Goal: Task Accomplishment & Management: Use online tool/utility

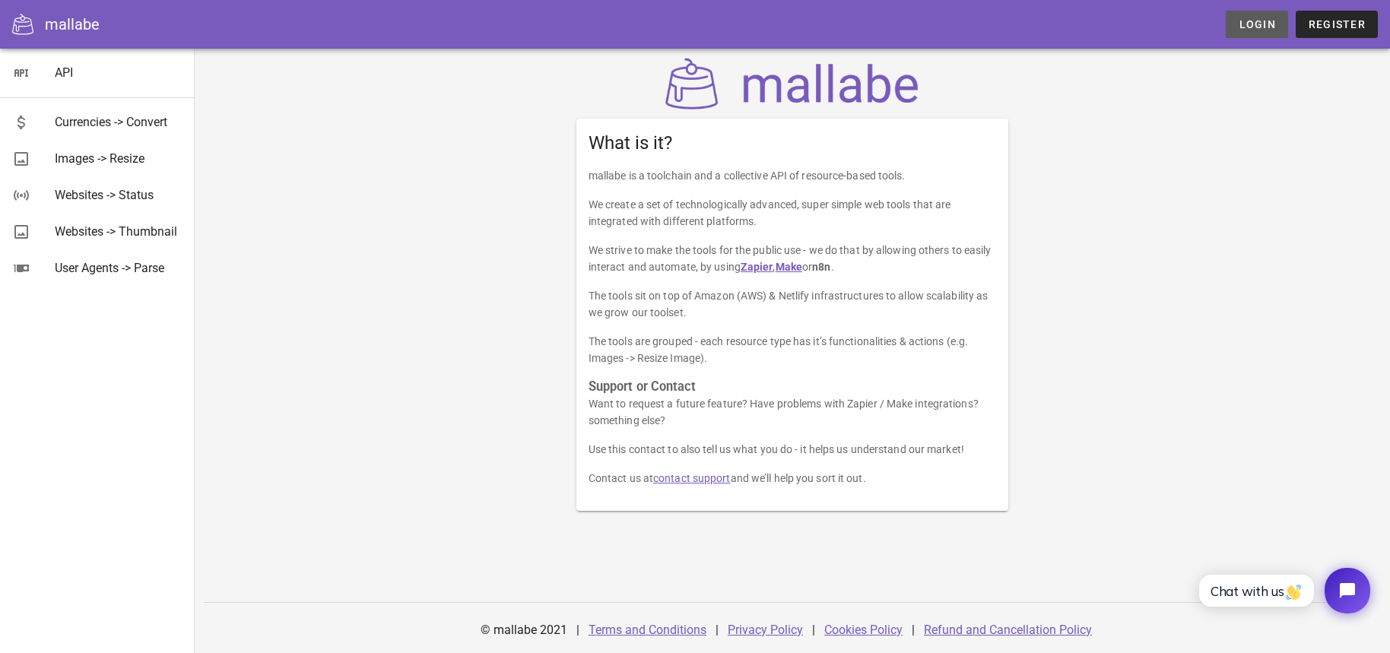
click at [1270, 23] on span "Login" at bounding box center [1256, 24] width 37 height 12
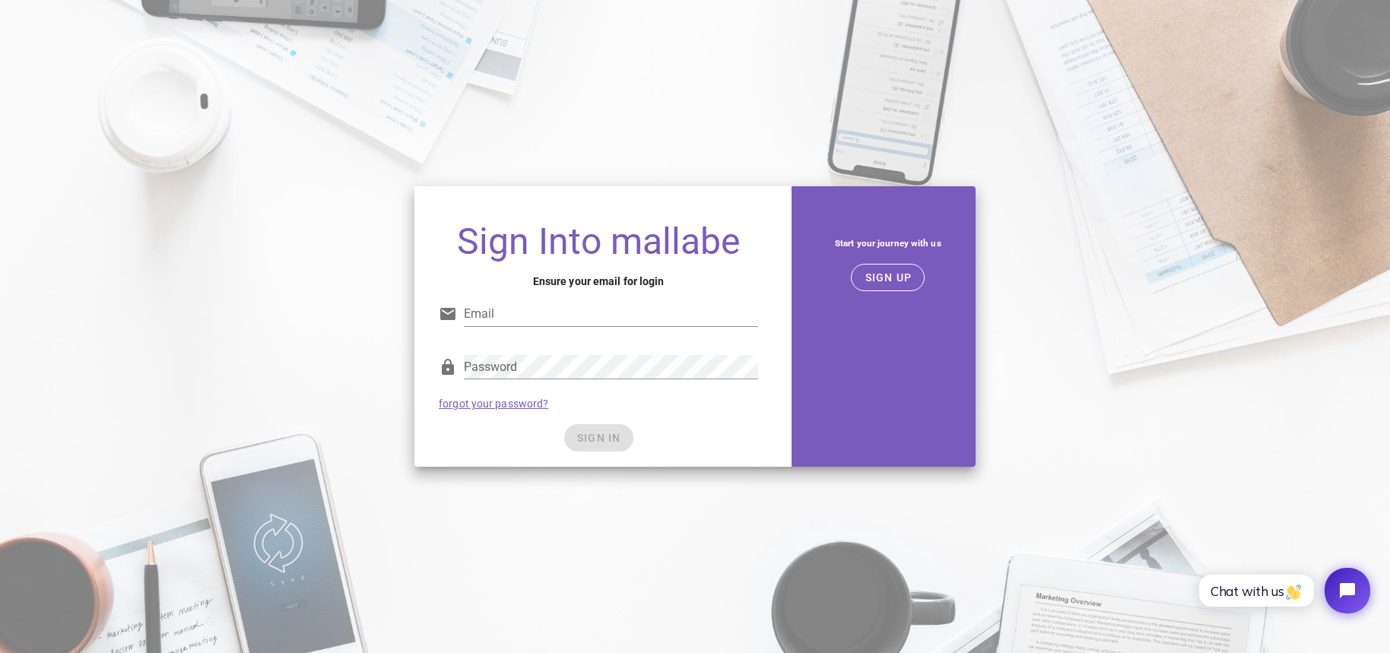
type input "bob@micromanagedmedia.com"
click at [596, 436] on div "SIGN IN" at bounding box center [598, 437] width 319 height 27
click at [600, 438] on span "SIGN IN" at bounding box center [598, 438] width 45 height 12
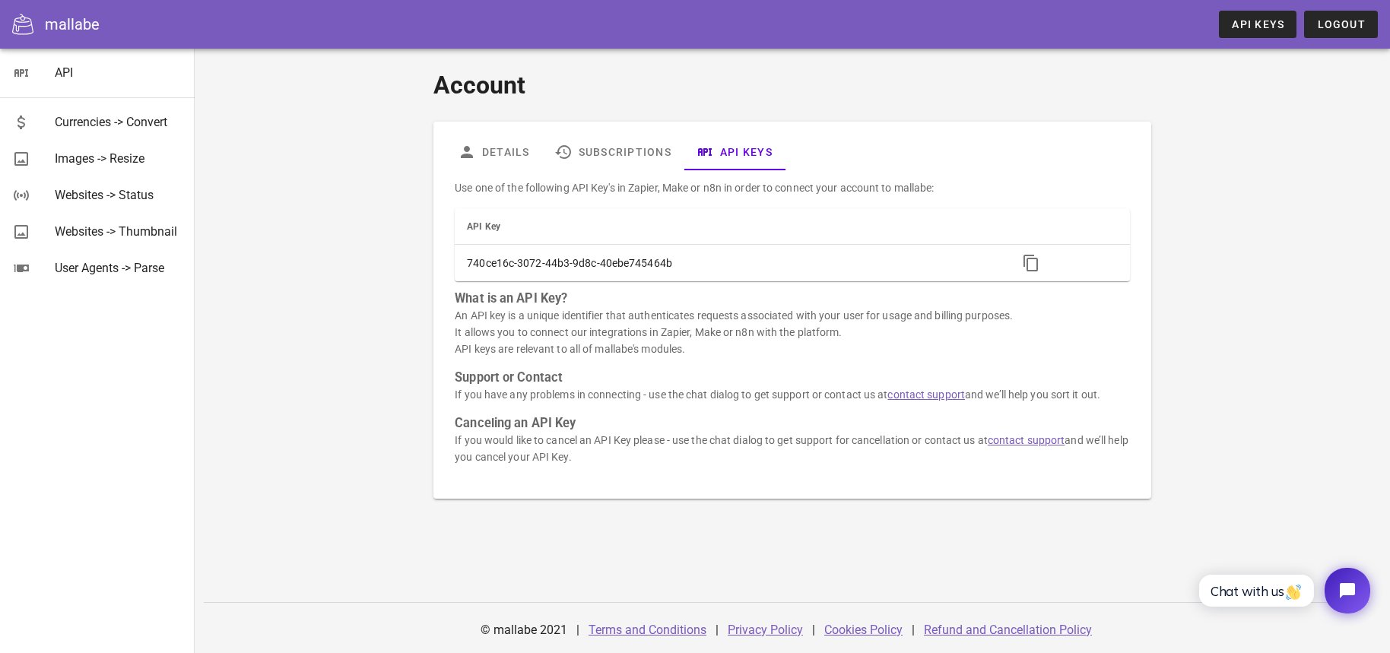
click at [70, 20] on div "mallabe" at bounding box center [72, 24] width 55 height 23
click at [85, 29] on div "mallabe" at bounding box center [72, 24] width 55 height 23
click at [592, 154] on link "Subscriptions" at bounding box center [612, 152] width 141 height 36
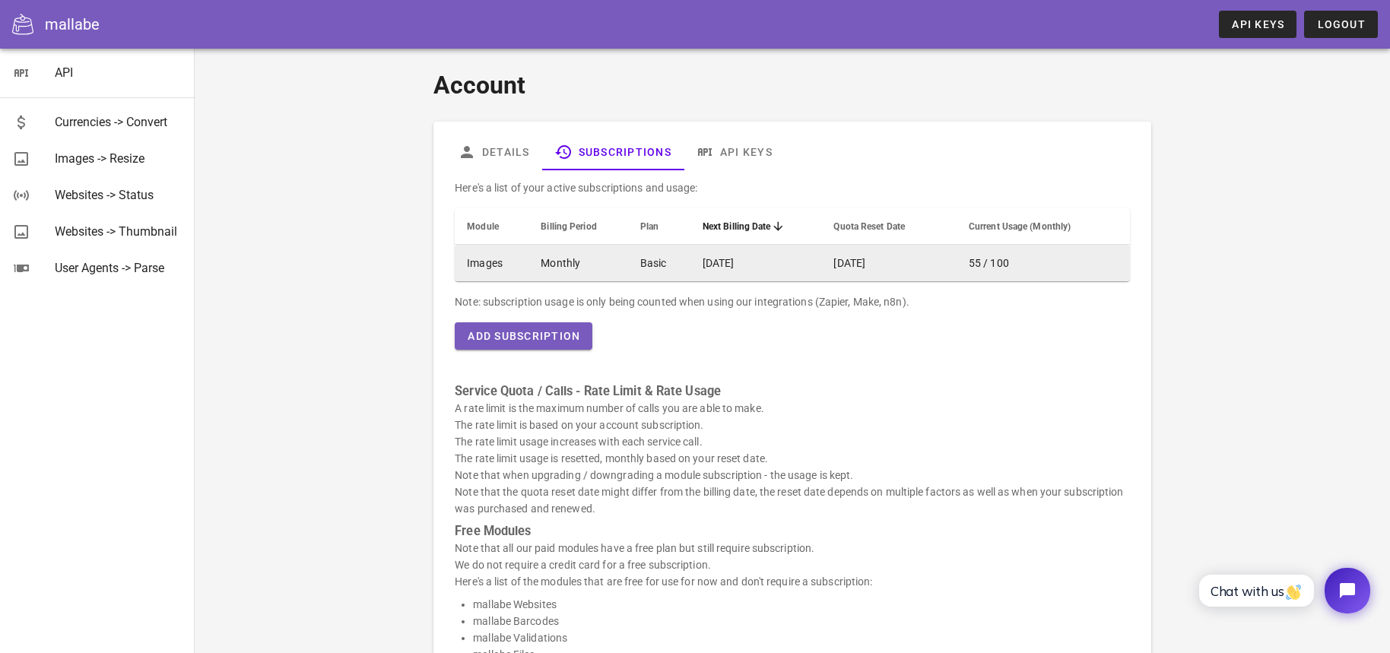
click at [620, 274] on td "Monthly" at bounding box center [577, 263] width 99 height 36
click at [484, 260] on td "Images" at bounding box center [492, 263] width 74 height 36
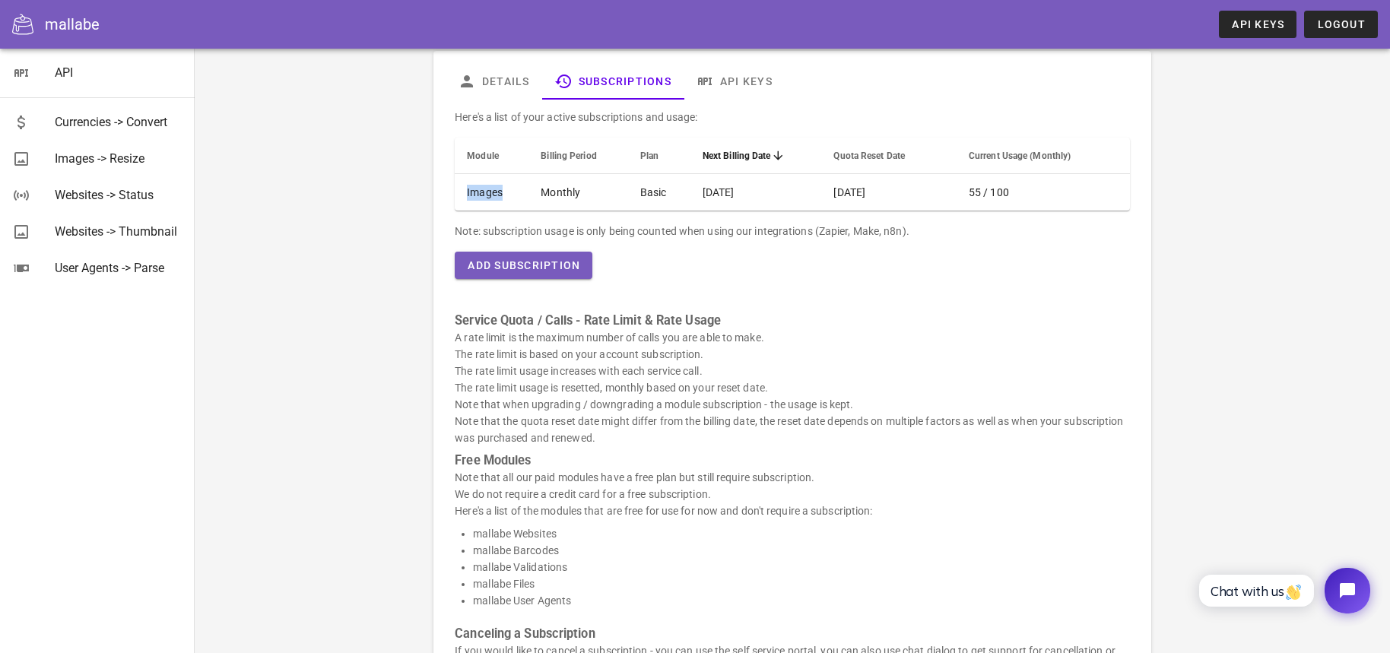
scroll to position [102, 0]
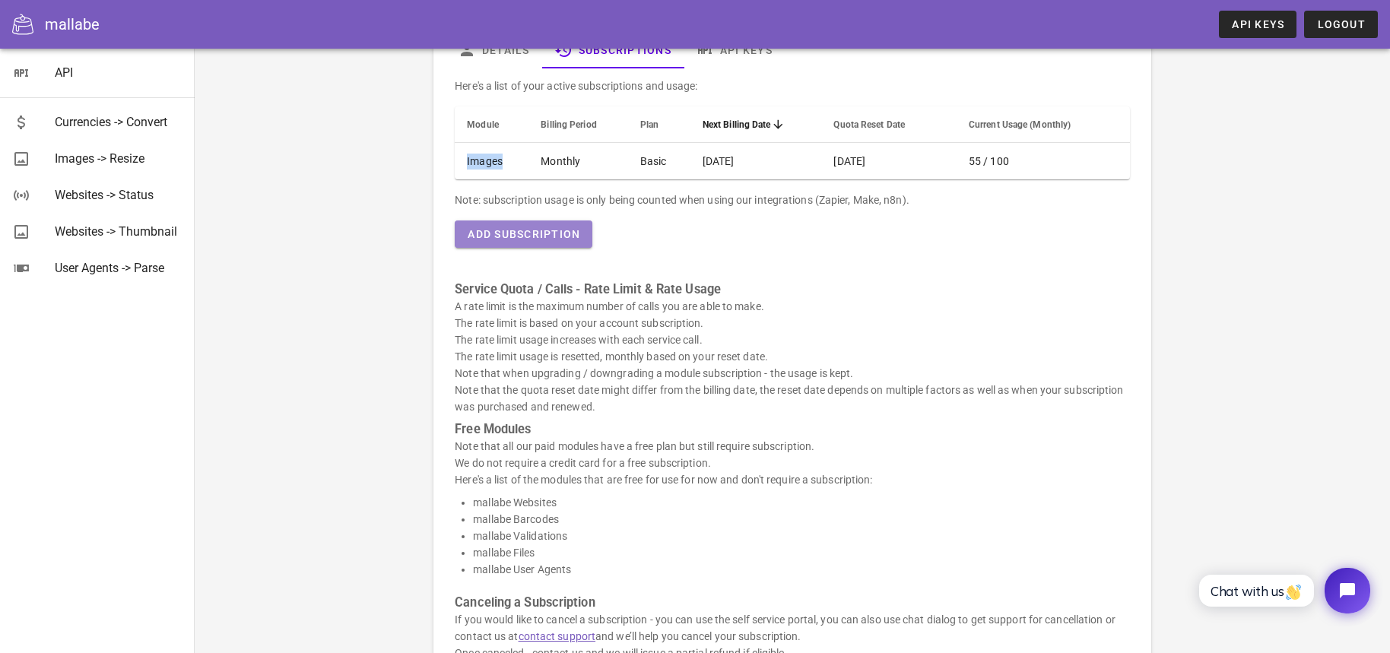
click at [538, 236] on span "Add Subscription" at bounding box center [523, 234] width 113 height 12
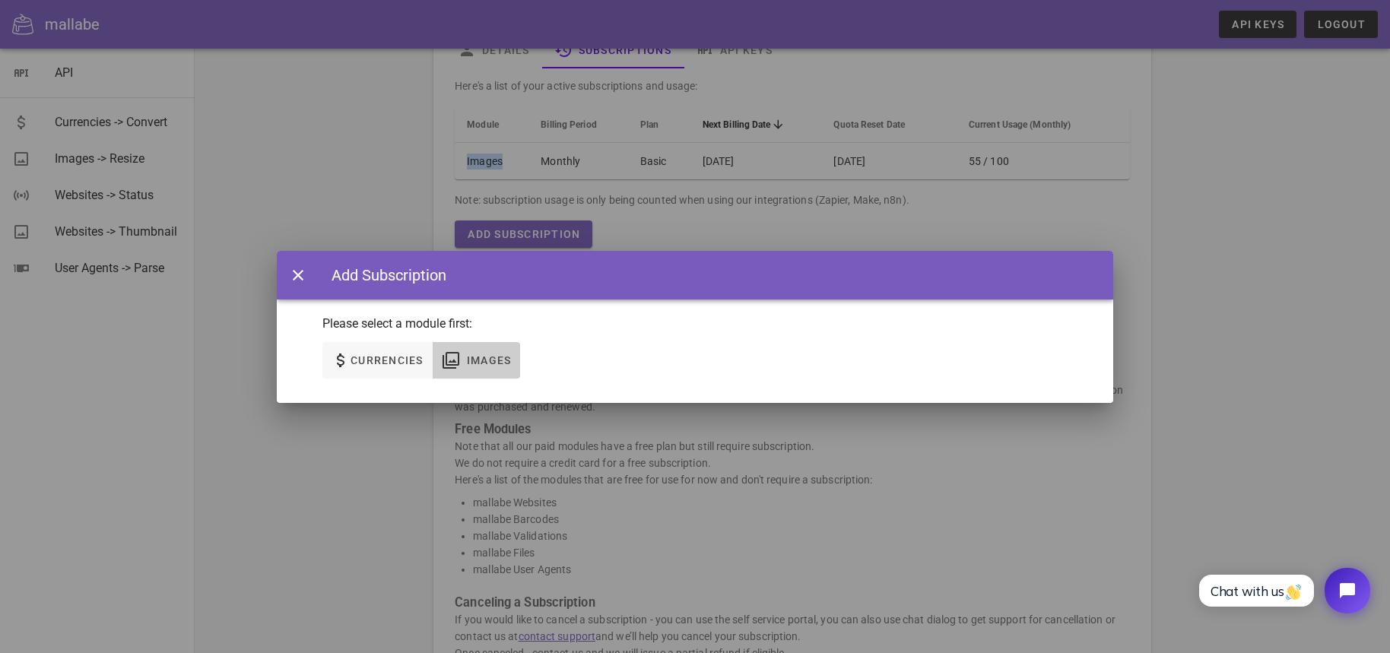
click at [459, 352] on icon "button" at bounding box center [451, 360] width 18 height 18
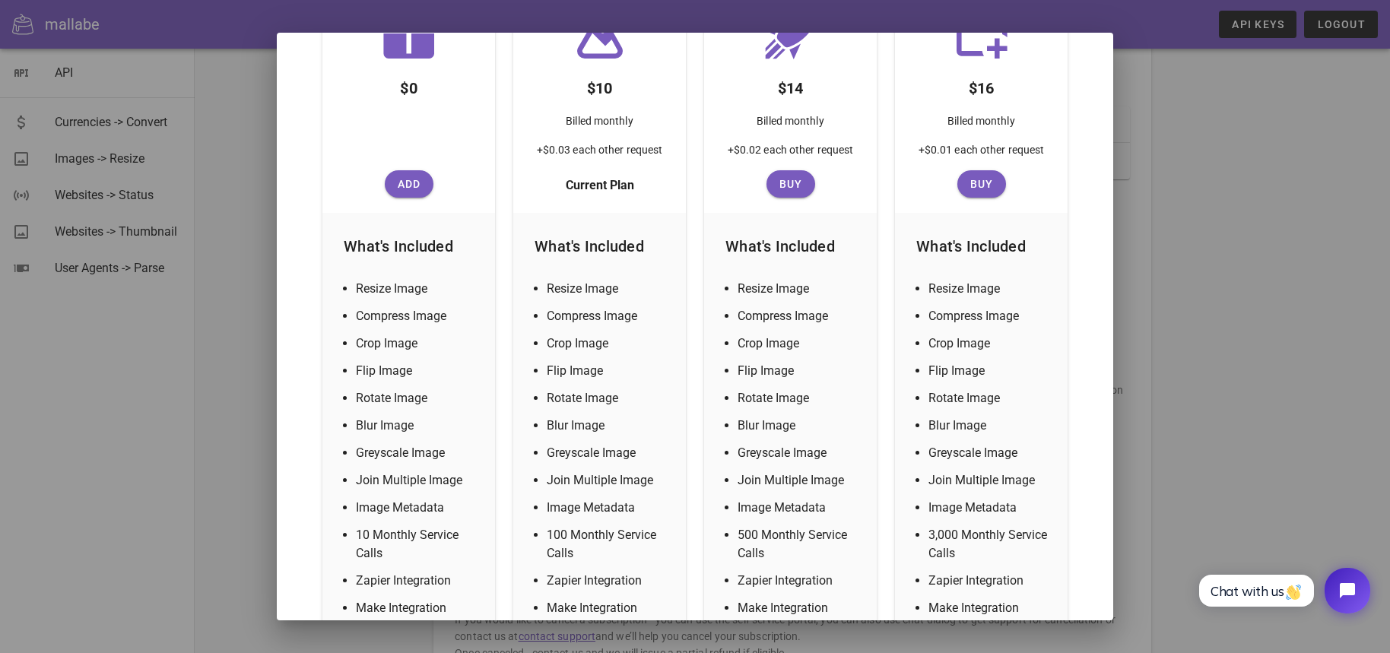
scroll to position [287, 0]
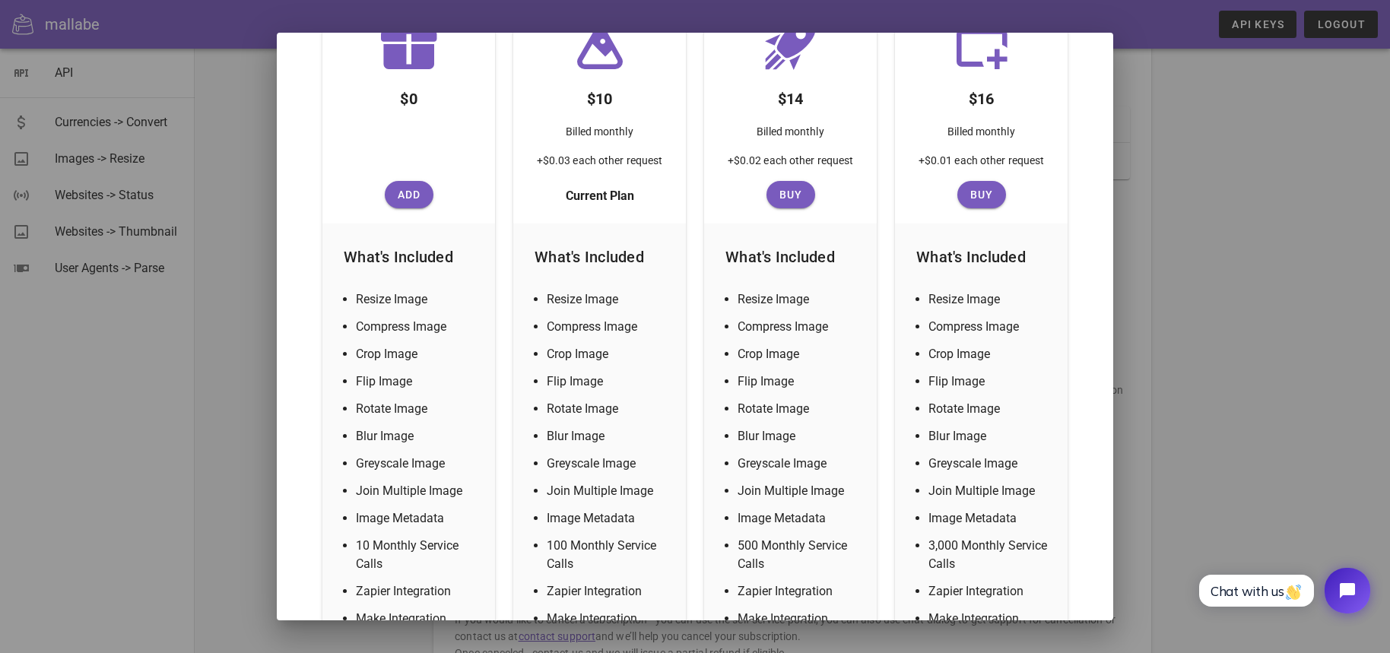
click at [1220, 217] on div at bounding box center [695, 326] width 1390 height 653
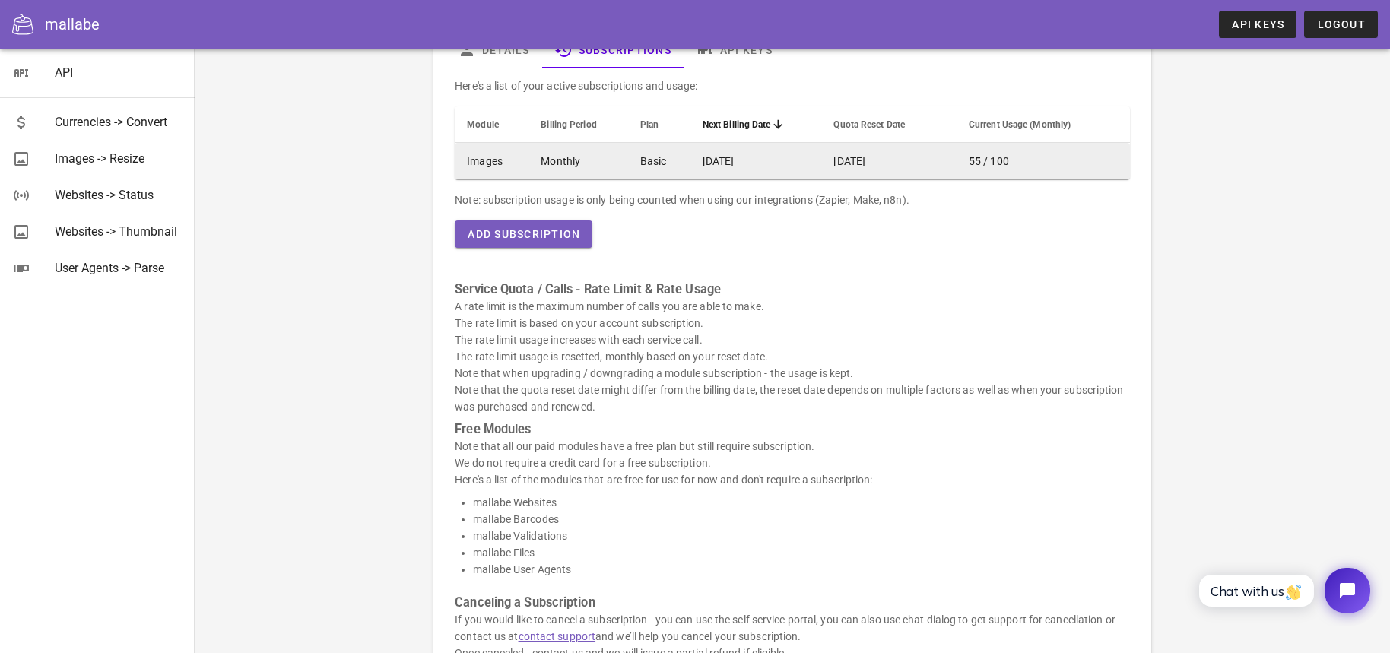
click at [823, 161] on td "2025-08-28" at bounding box center [888, 161] width 135 height 36
click at [826, 157] on td "2025-08-28" at bounding box center [888, 161] width 135 height 36
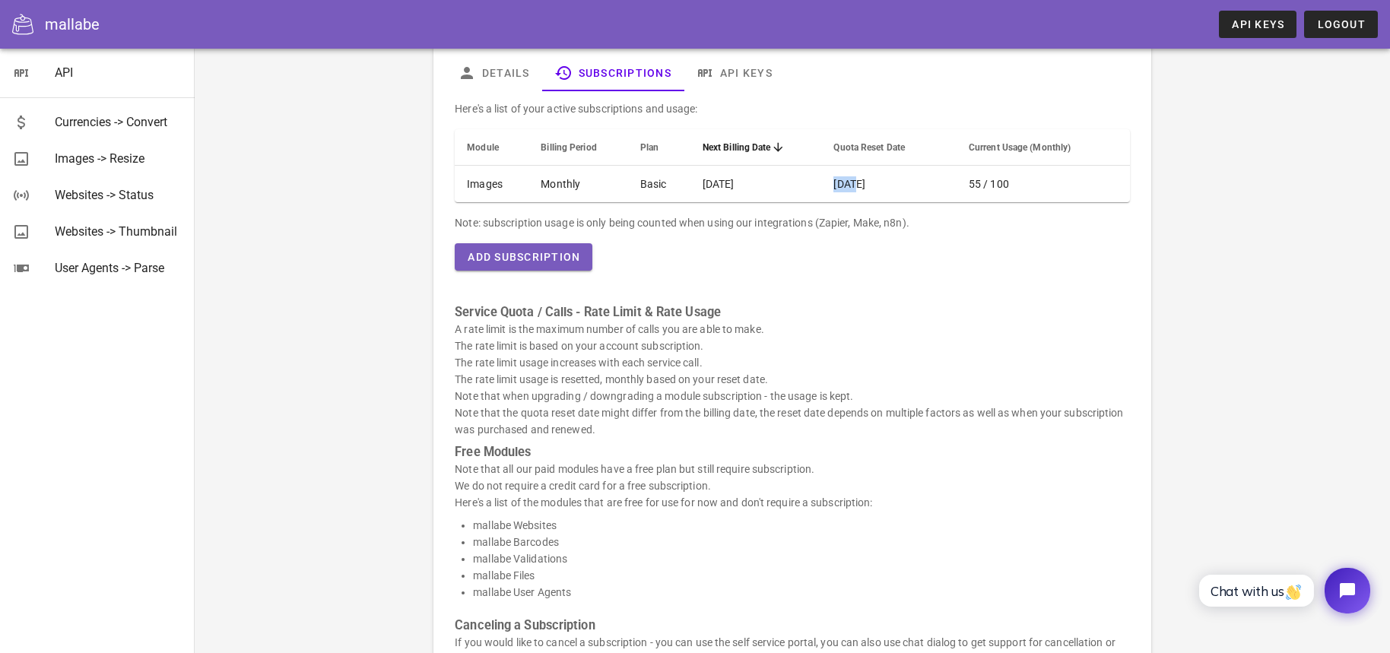
scroll to position [78, 0]
click at [507, 71] on link "Details" at bounding box center [494, 74] width 97 height 36
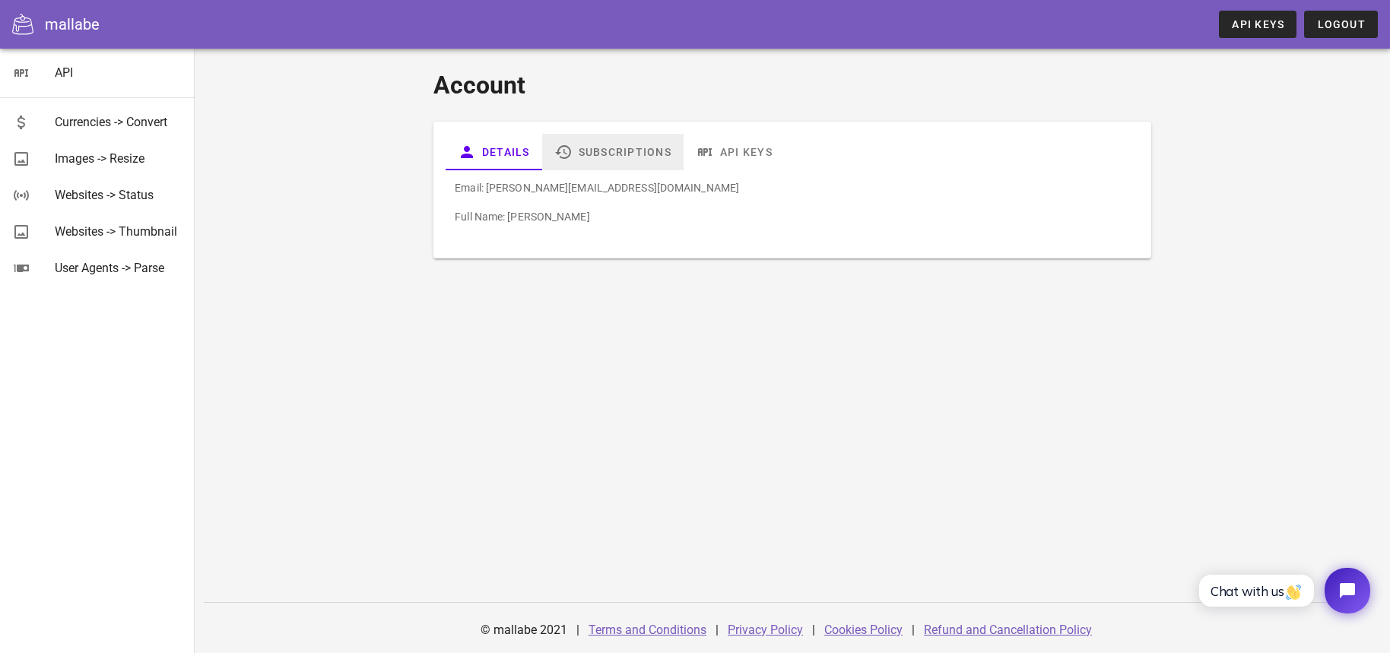
click at [621, 157] on link "Subscriptions" at bounding box center [612, 152] width 141 height 36
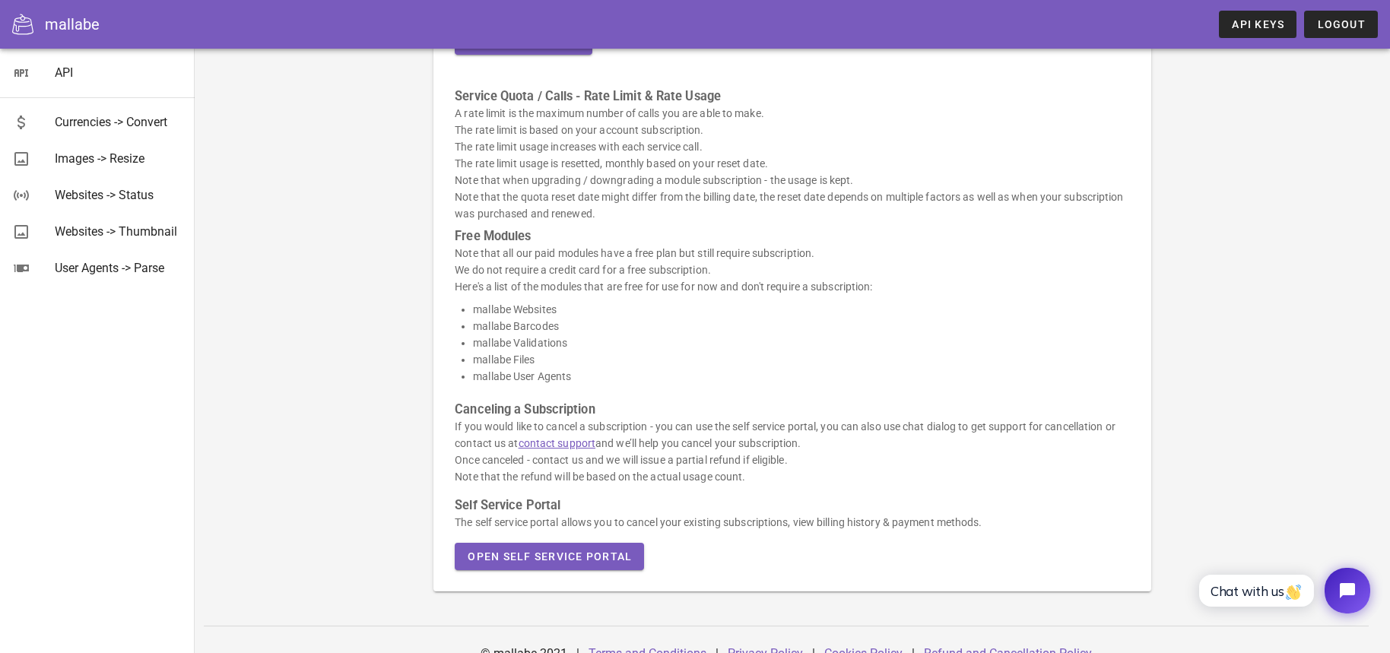
scroll to position [319, 0]
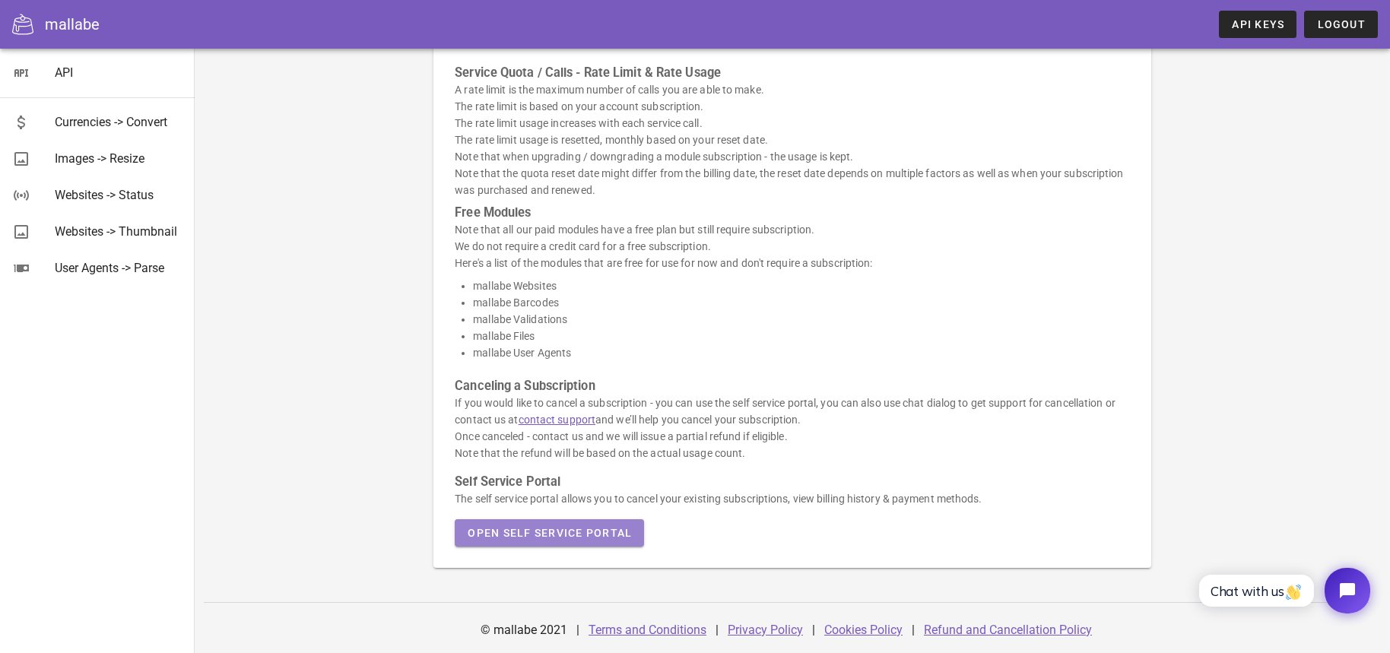
click at [543, 538] on span "Open Self Service Portal" at bounding box center [549, 533] width 165 height 12
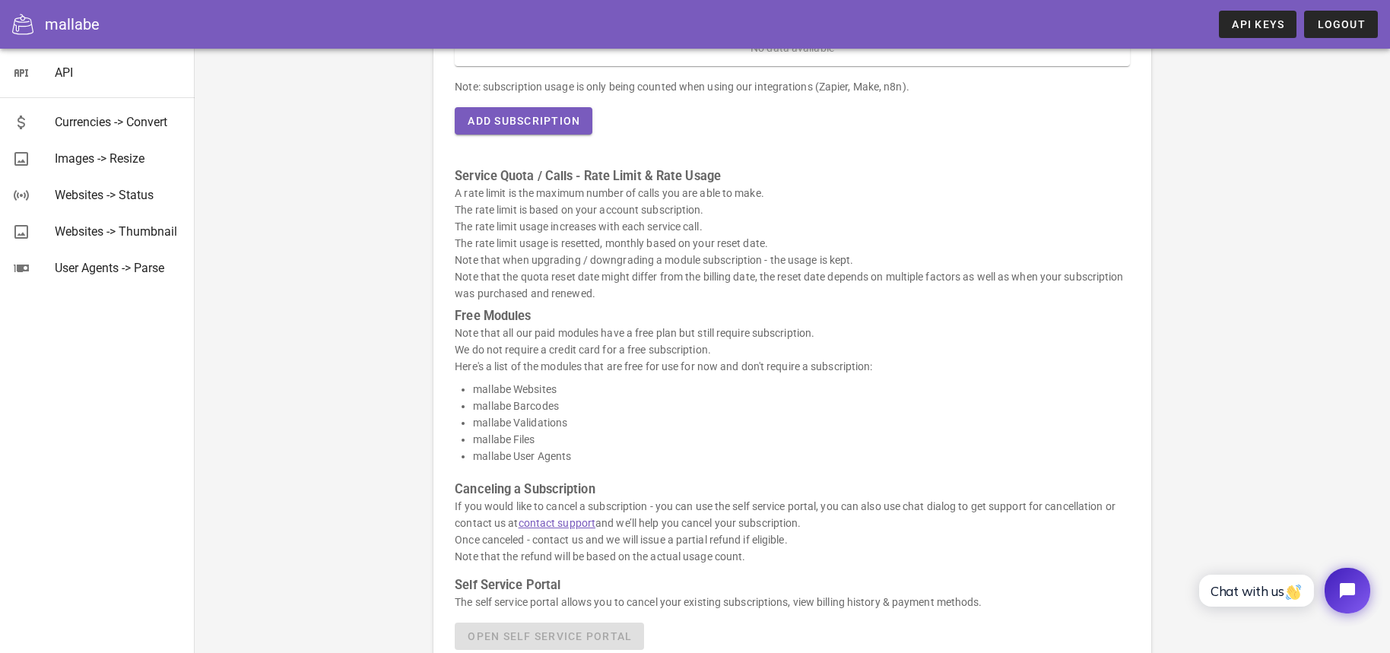
scroll to position [0, 0]
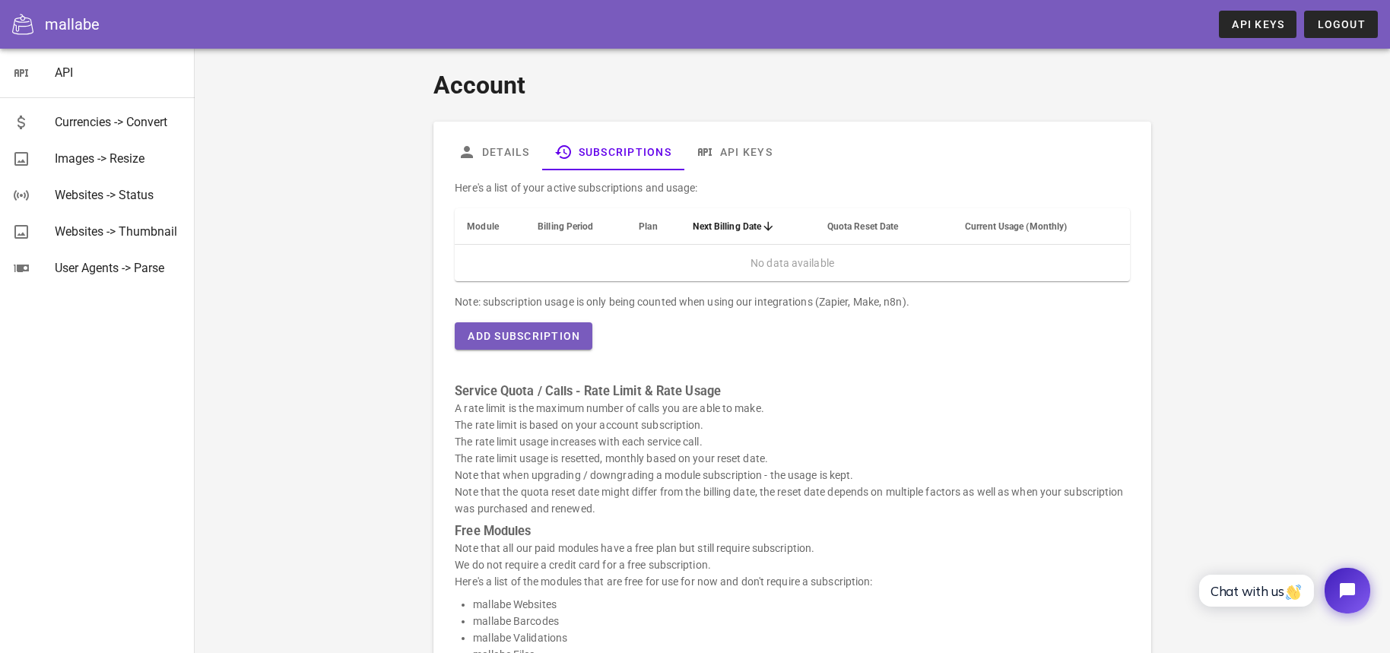
click at [648, 229] on span "Plan" at bounding box center [648, 226] width 18 height 11
click at [648, 225] on span "Plan" at bounding box center [648, 226] width 18 height 11
click at [592, 153] on link "Subscriptions" at bounding box center [612, 152] width 141 height 36
click at [512, 330] on span "Add Subscription" at bounding box center [523, 336] width 113 height 12
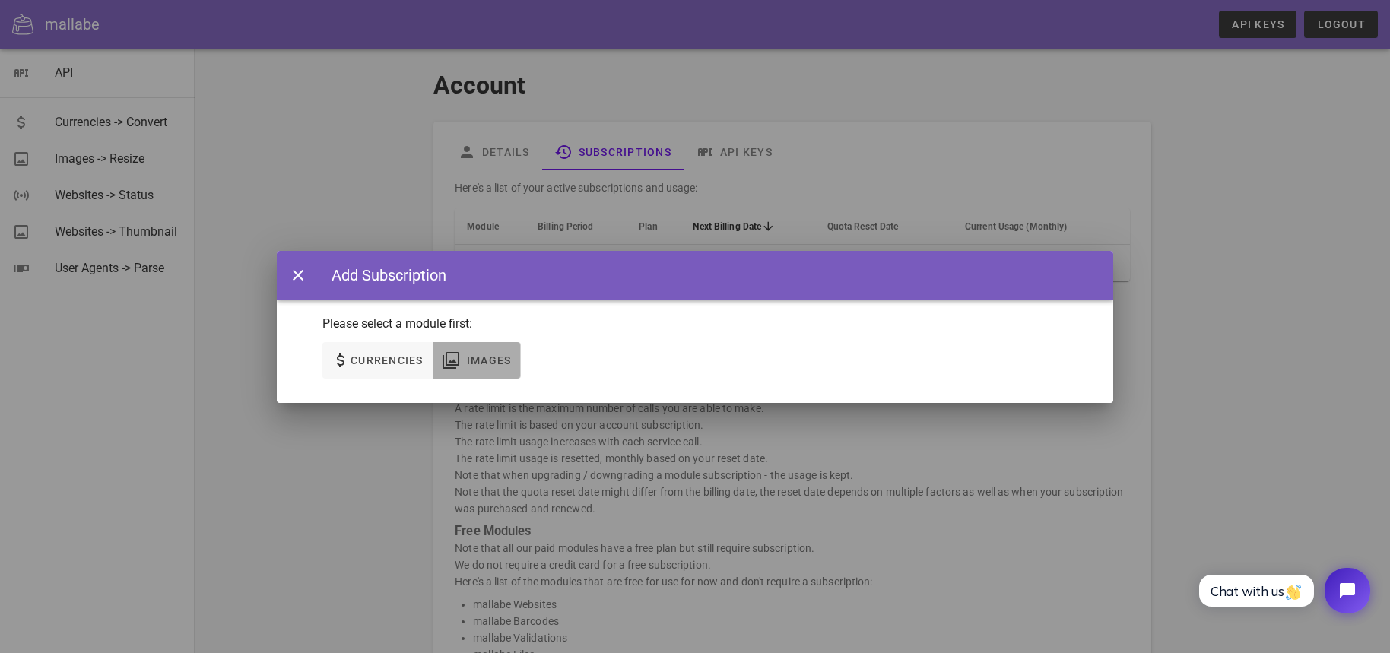
click at [492, 354] on span "Images" at bounding box center [489, 360] width 46 height 12
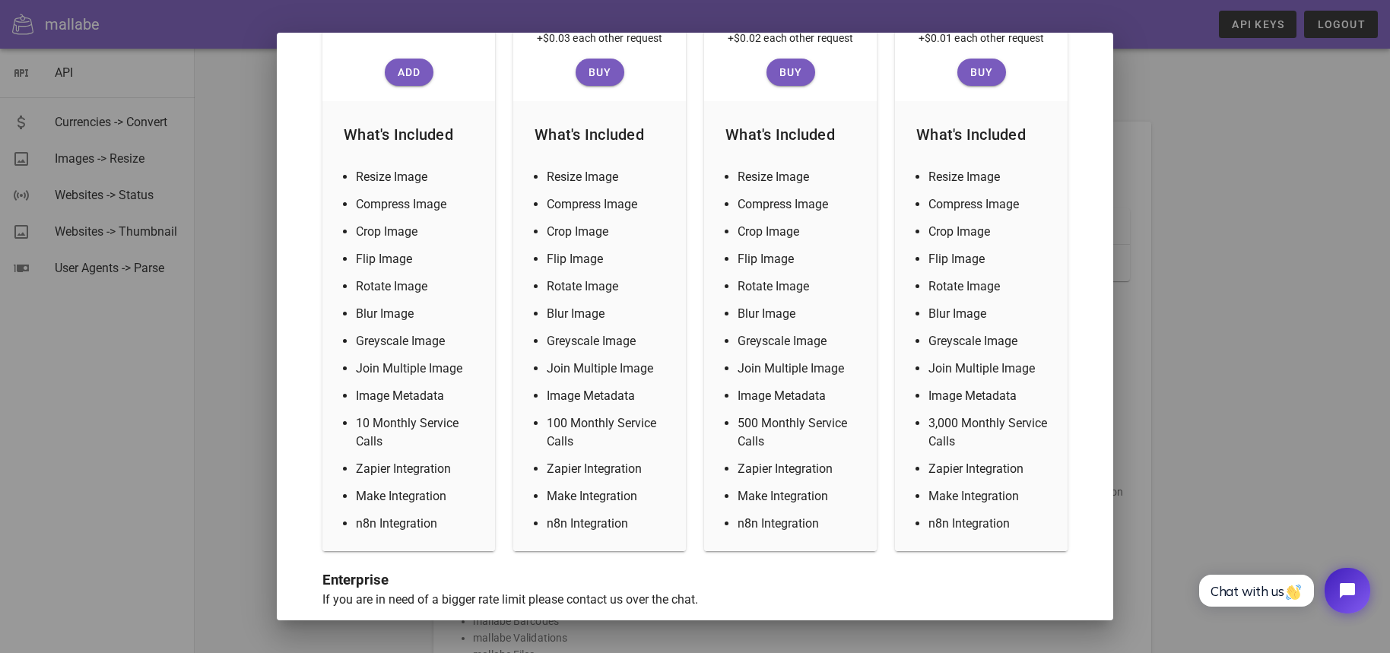
scroll to position [410, 0]
click at [203, 398] on div at bounding box center [695, 326] width 1390 height 653
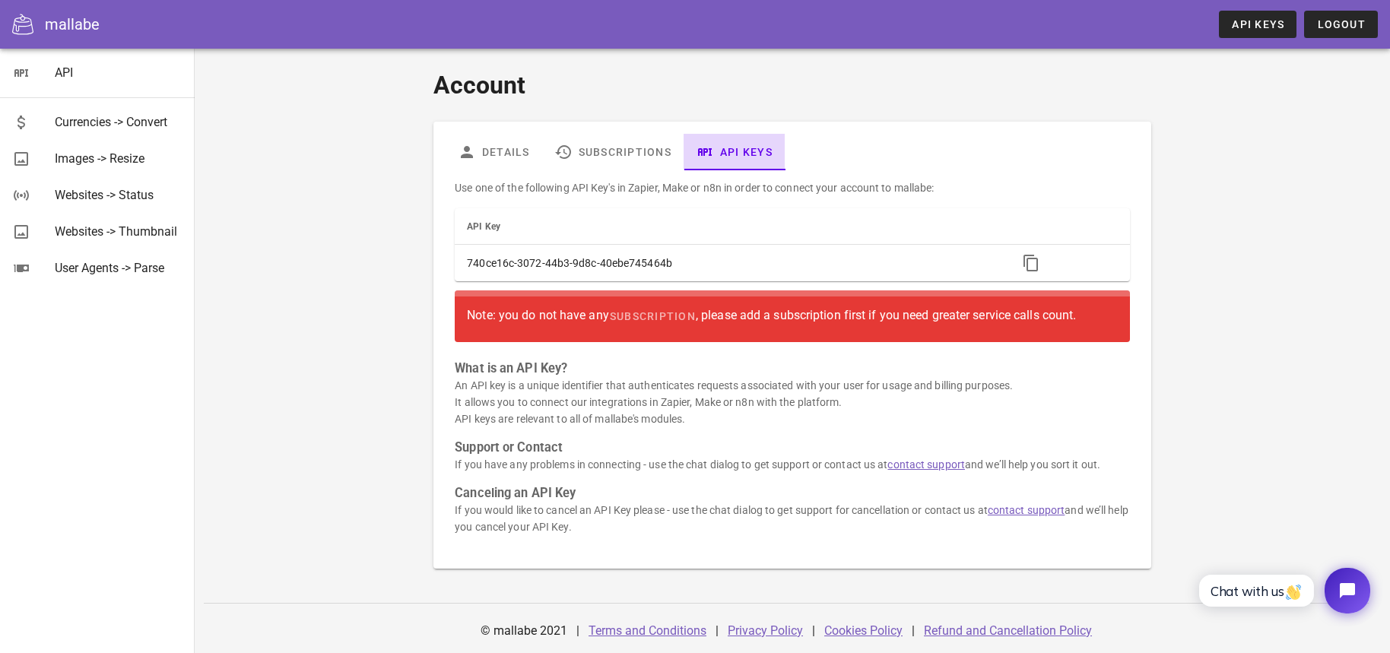
click at [747, 151] on link "API Keys" at bounding box center [733, 152] width 101 height 36
click at [517, 144] on link "Details" at bounding box center [494, 152] width 97 height 36
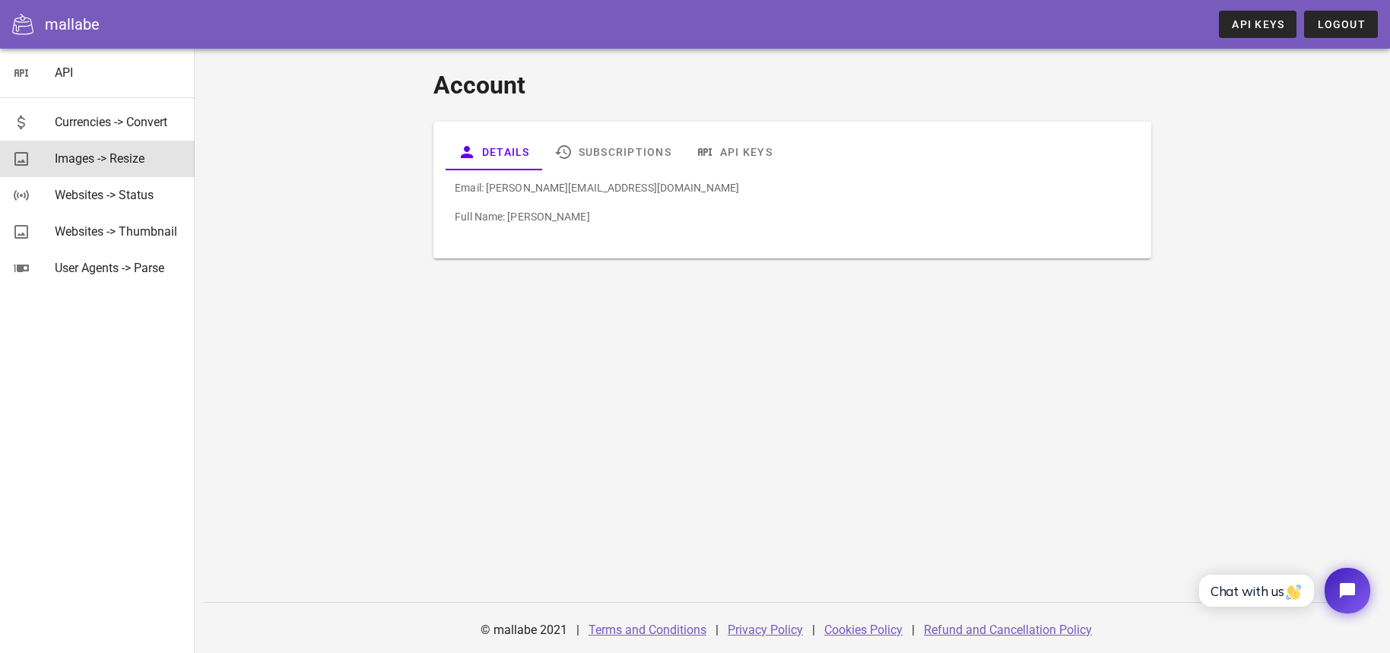
click at [71, 161] on div "Images -> Resize" at bounding box center [119, 158] width 128 height 14
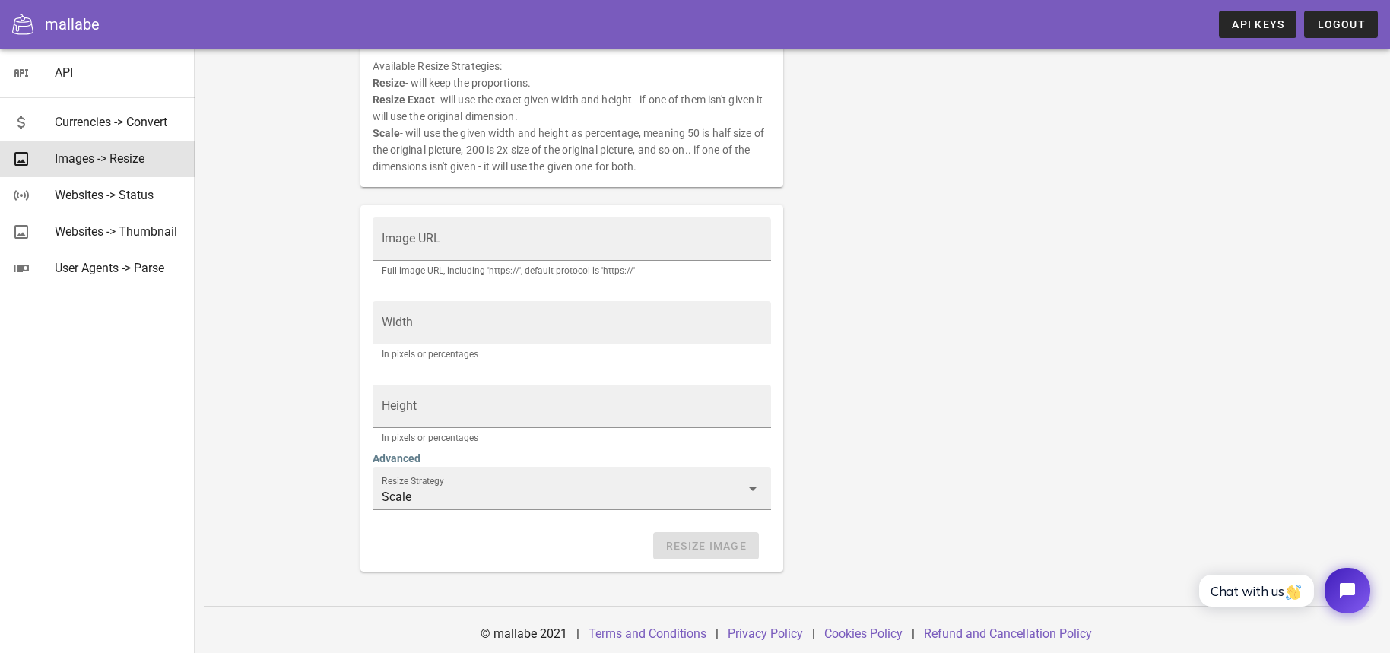
scroll to position [195, 0]
click at [91, 232] on div "Websites -> Thumbnail" at bounding box center [119, 231] width 128 height 14
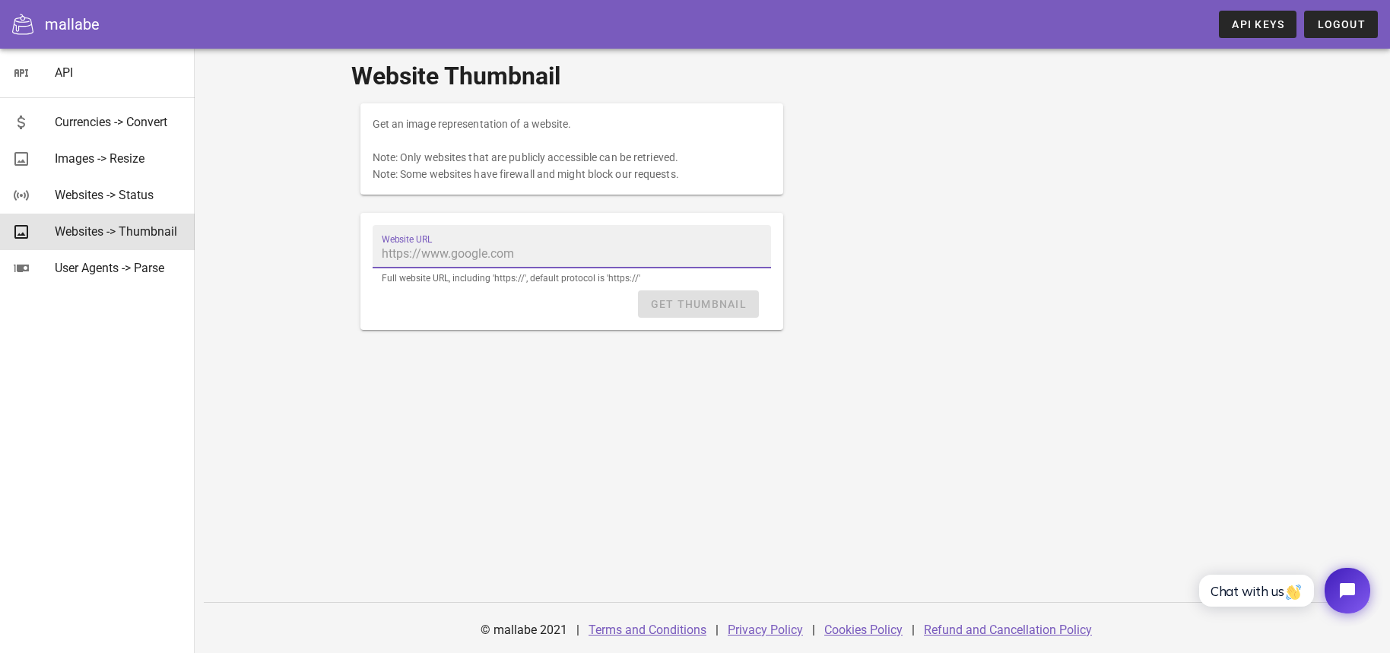
paste input "[URL]"
click at [530, 301] on div "Get Thumbnail" at bounding box center [572, 303] width 399 height 27
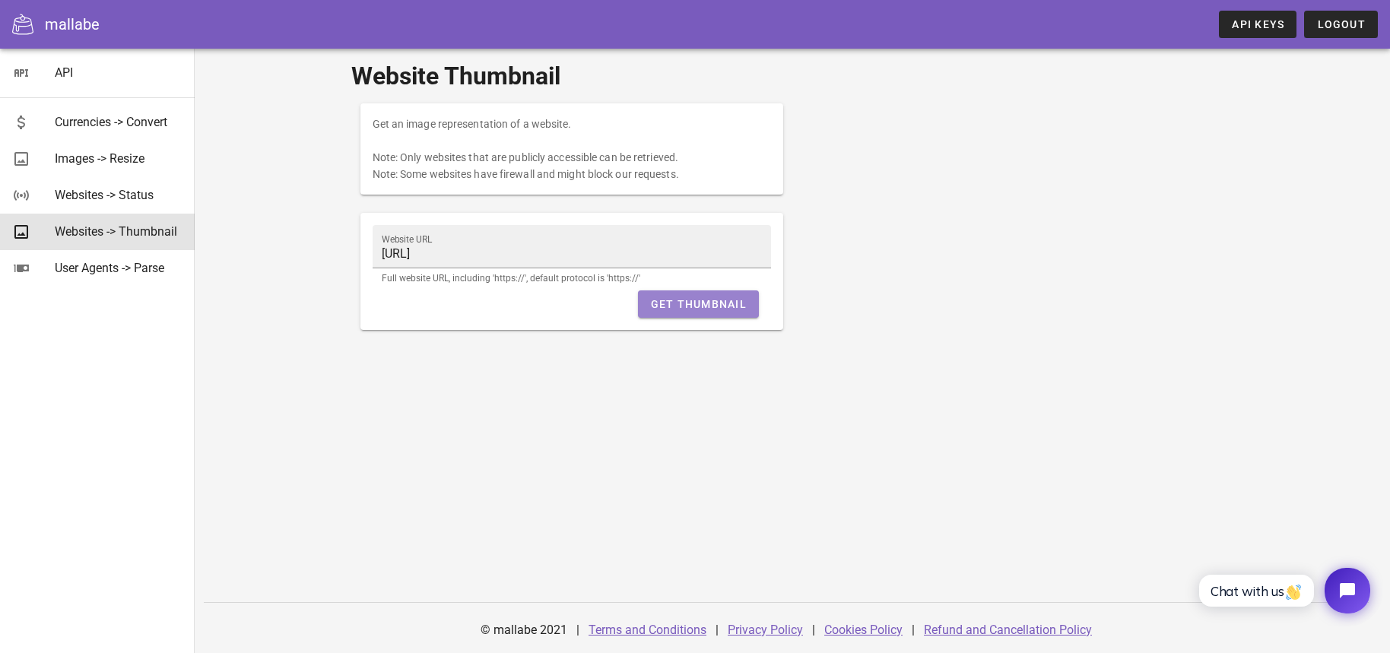
click at [704, 308] on span "Get Thumbnail" at bounding box center [698, 304] width 97 height 12
click at [956, 354] on div "Website Thumbnail Get an image representation of a website. Note: Only websites…" at bounding box center [792, 232] width 901 height 366
click at [718, 310] on span "Get Thumbnail" at bounding box center [698, 304] width 97 height 12
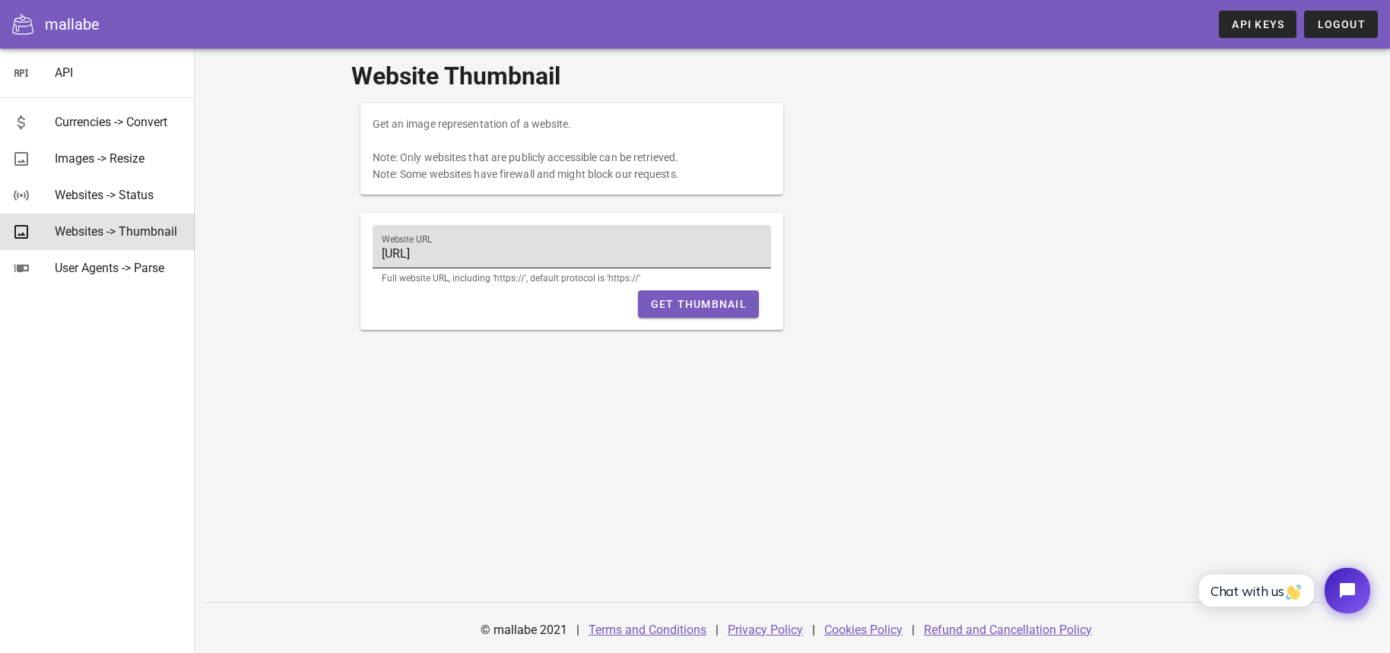
click at [455, 251] on input "[URL]" at bounding box center [572, 254] width 381 height 24
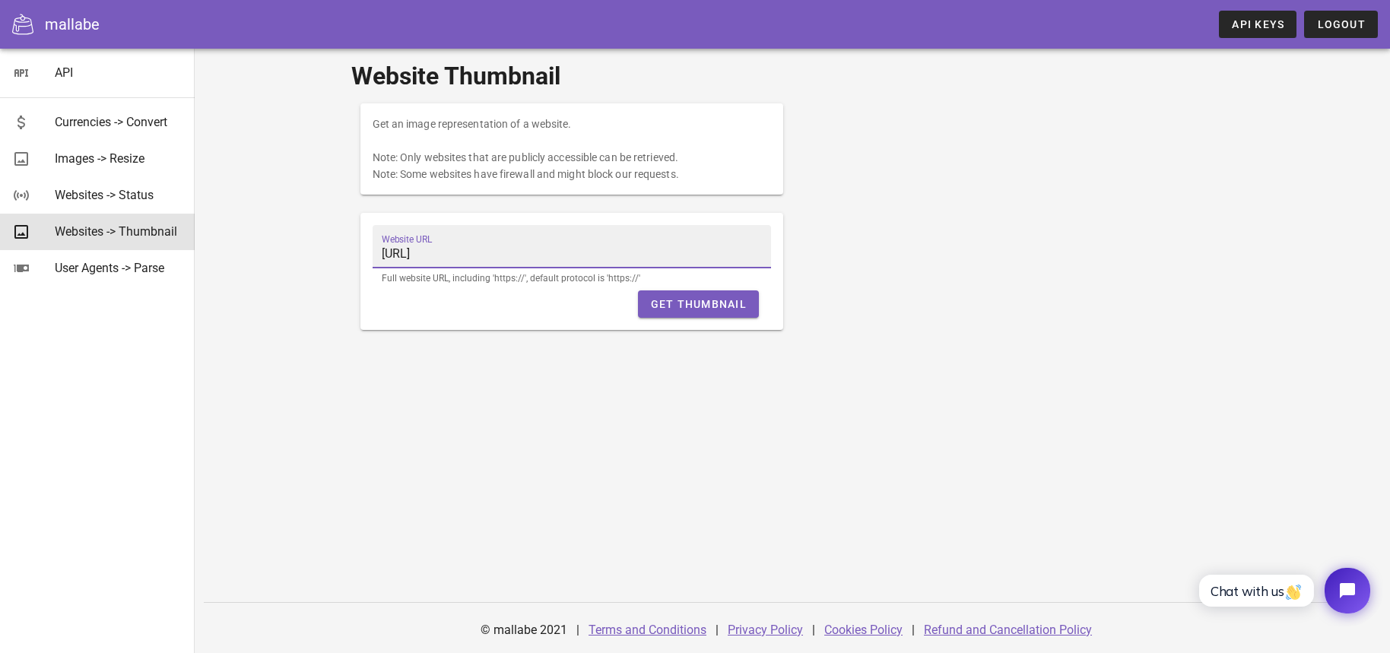
click at [455, 251] on input "[URL]" at bounding box center [572, 254] width 381 height 24
paste input "[DOMAIN_NAME]"
click at [667, 304] on span "Get Thumbnail" at bounding box center [698, 304] width 97 height 12
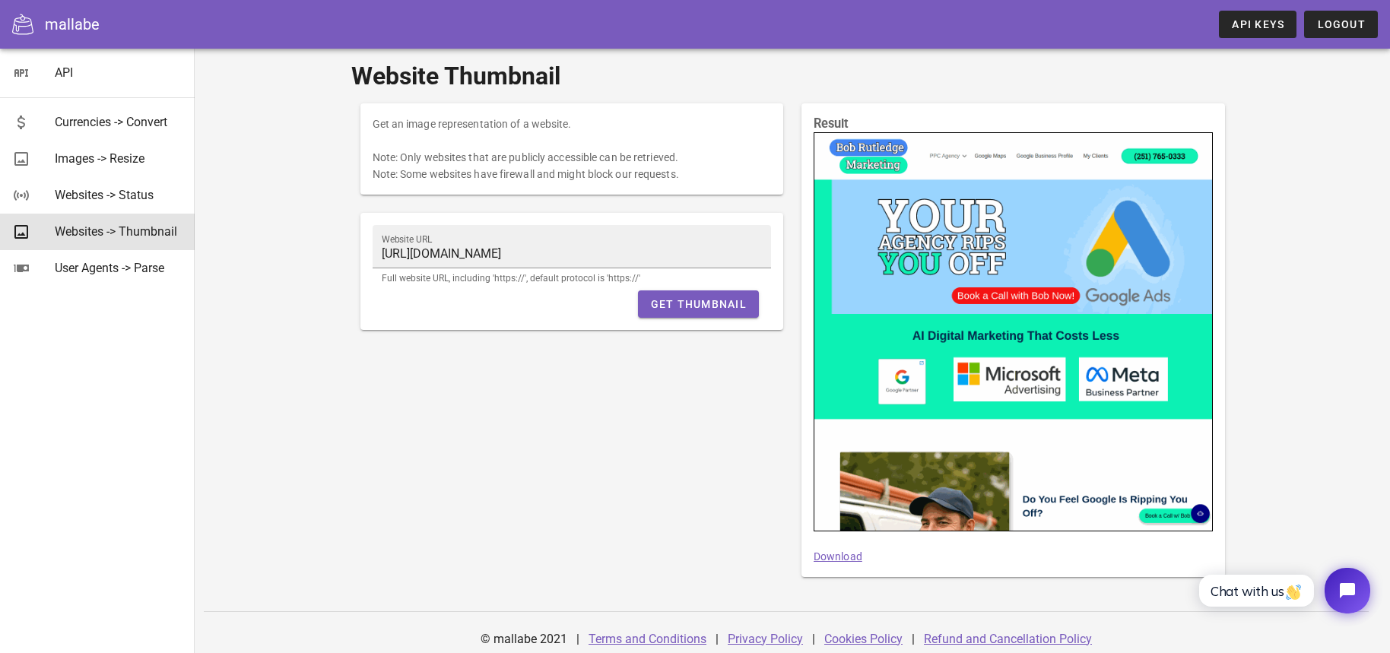
click at [845, 557] on link "Download" at bounding box center [838, 556] width 49 height 12
click at [997, 316] on div at bounding box center [1013, 332] width 398 height 398
click at [825, 553] on div "Result Download" at bounding box center [1013, 340] width 399 height 449
click at [833, 560] on link "Download" at bounding box center [838, 556] width 49 height 12
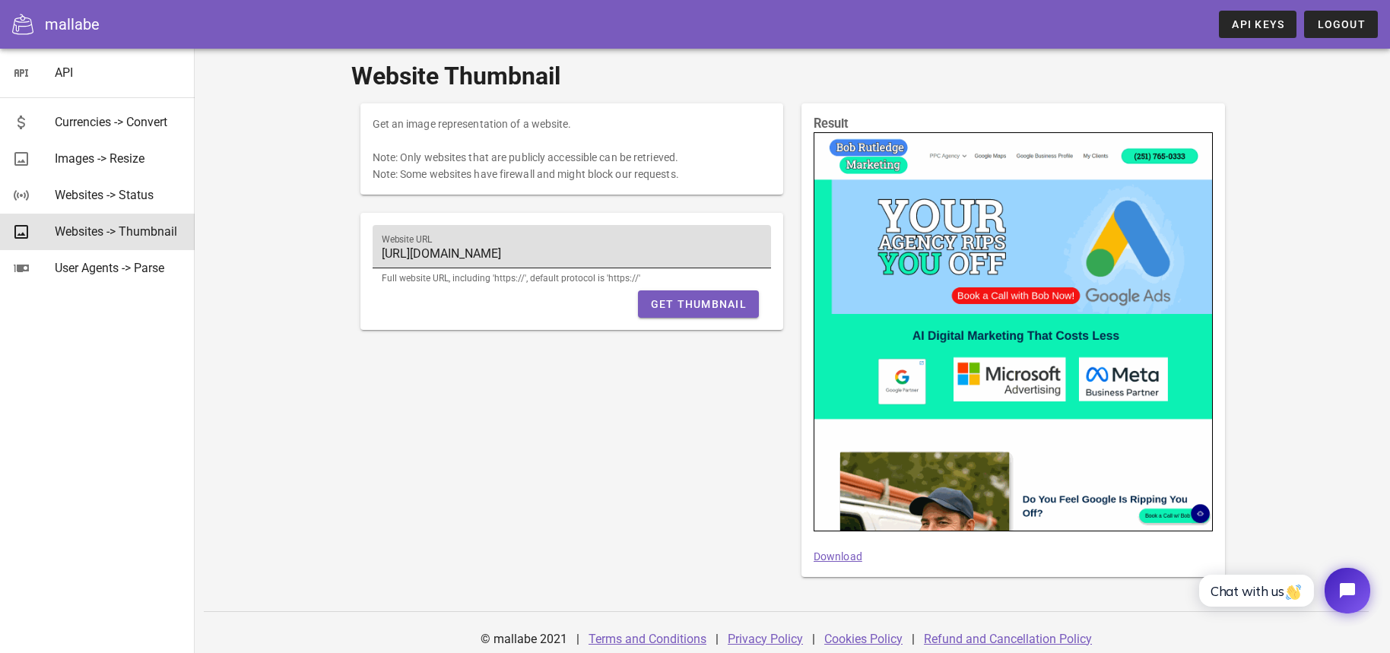
click at [509, 257] on input "[URL][DOMAIN_NAME]" at bounding box center [572, 254] width 381 height 24
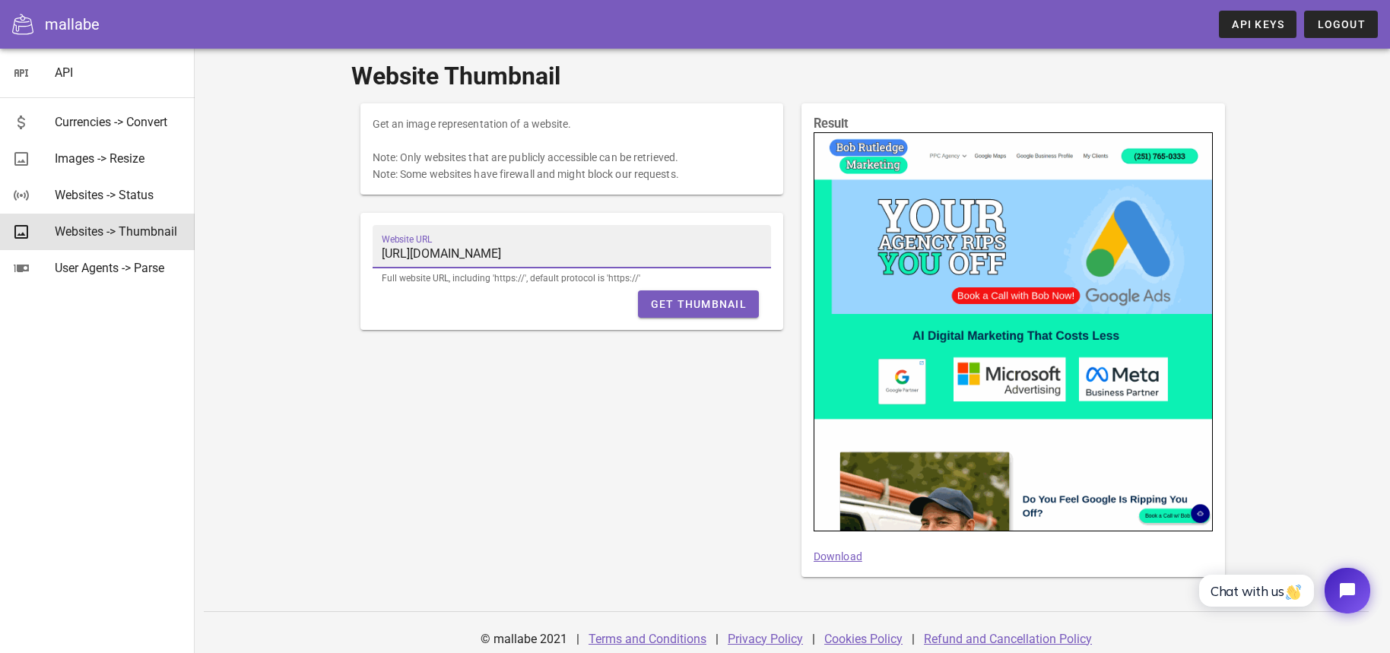
click at [509, 257] on input "[URL][DOMAIN_NAME]" at bounding box center [572, 254] width 381 height 24
paste input "ccordelectricservice"
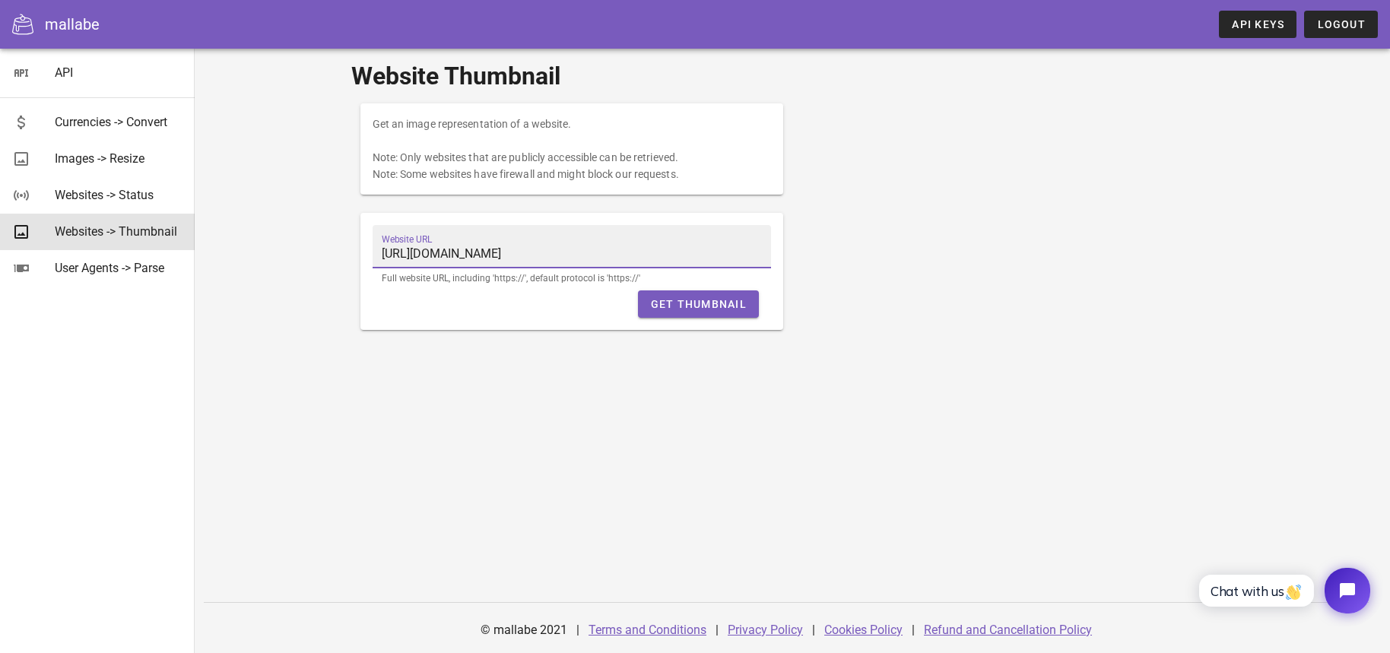
click at [579, 321] on div "Website URL [URL][DOMAIN_NAME] Full website URL, including 'https://', default …" at bounding box center [571, 271] width 423 height 117
click at [704, 305] on span "Get Thumbnail" at bounding box center [698, 304] width 97 height 12
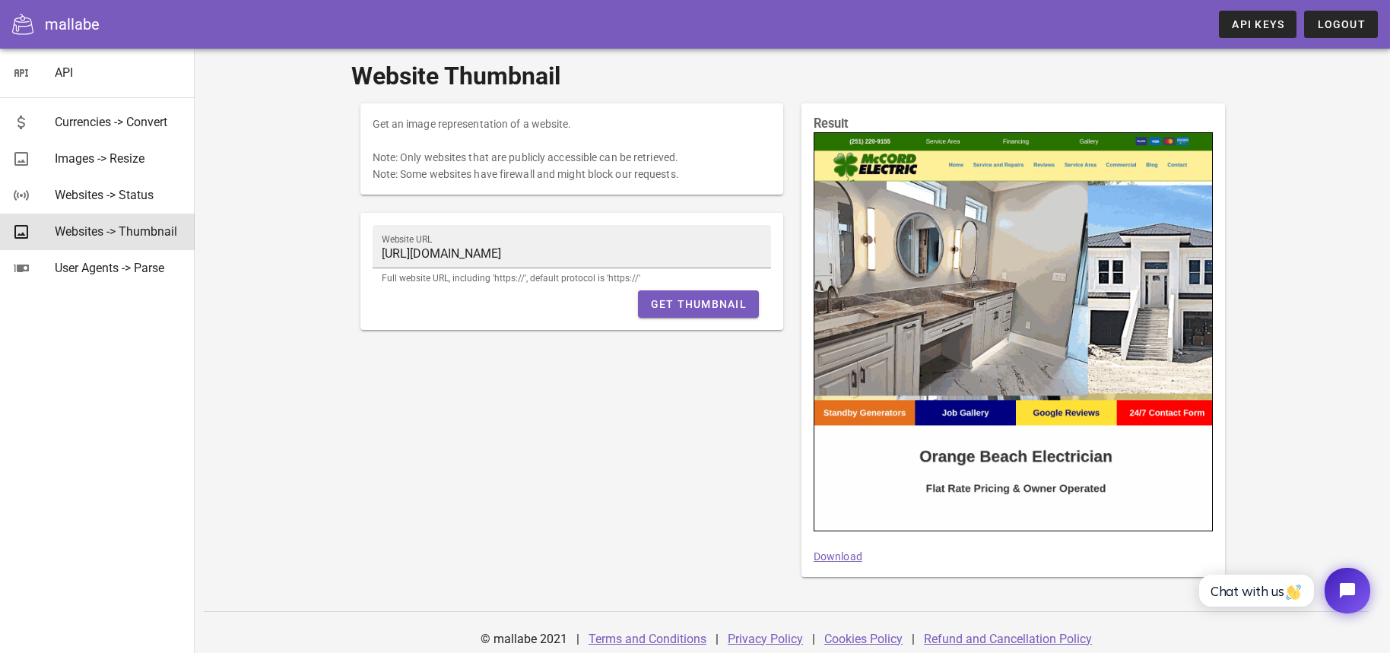
click at [842, 557] on link "Download" at bounding box center [838, 556] width 49 height 12
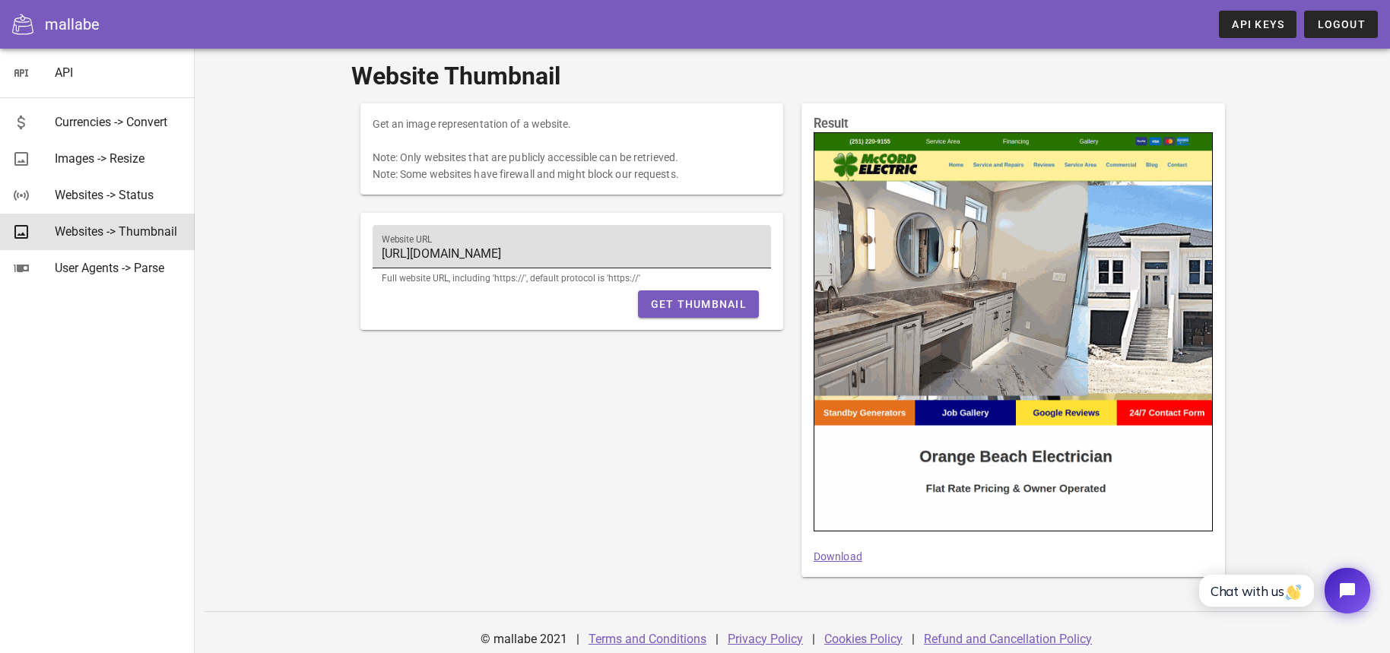
click at [512, 258] on input "[URL][DOMAIN_NAME]" at bounding box center [572, 254] width 381 height 24
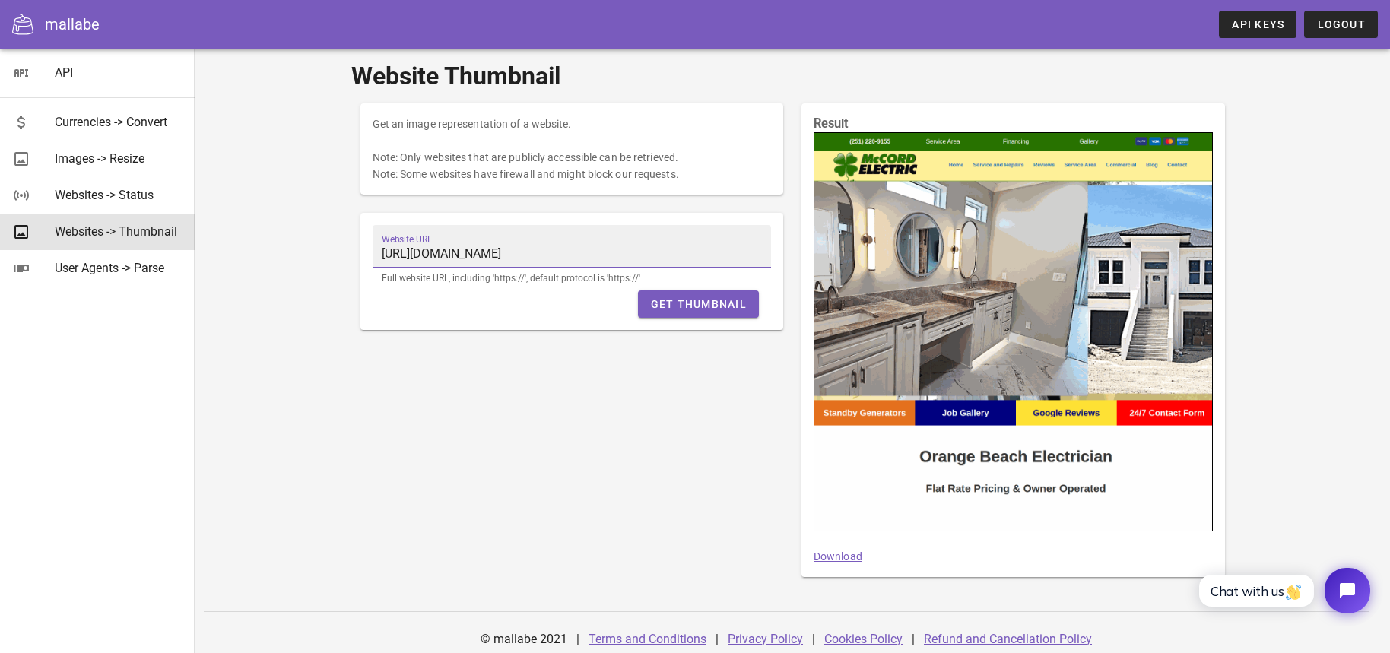
click at [512, 258] on input "[URL][DOMAIN_NAME]" at bounding box center [572, 254] width 381 height 24
paste input "thisisgraci"
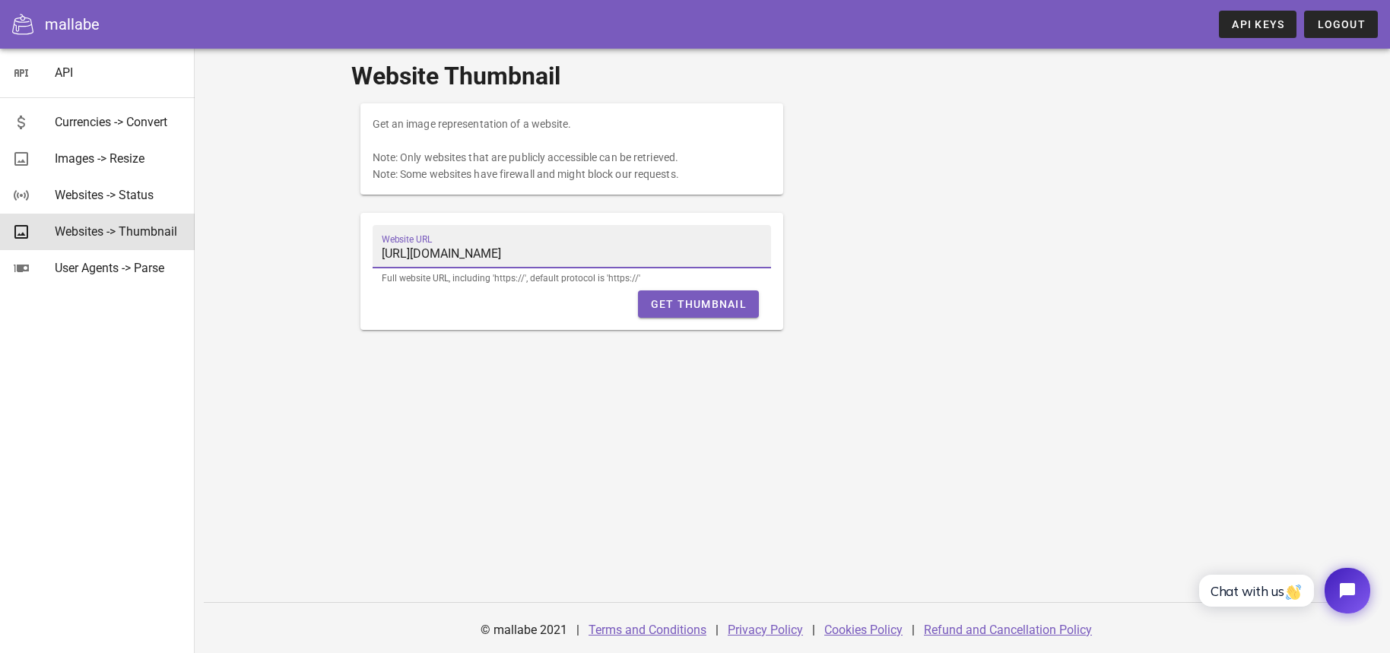
click at [531, 310] on div "Get Thumbnail" at bounding box center [572, 303] width 399 height 27
click at [694, 303] on span "Get Thumbnail" at bounding box center [698, 304] width 97 height 12
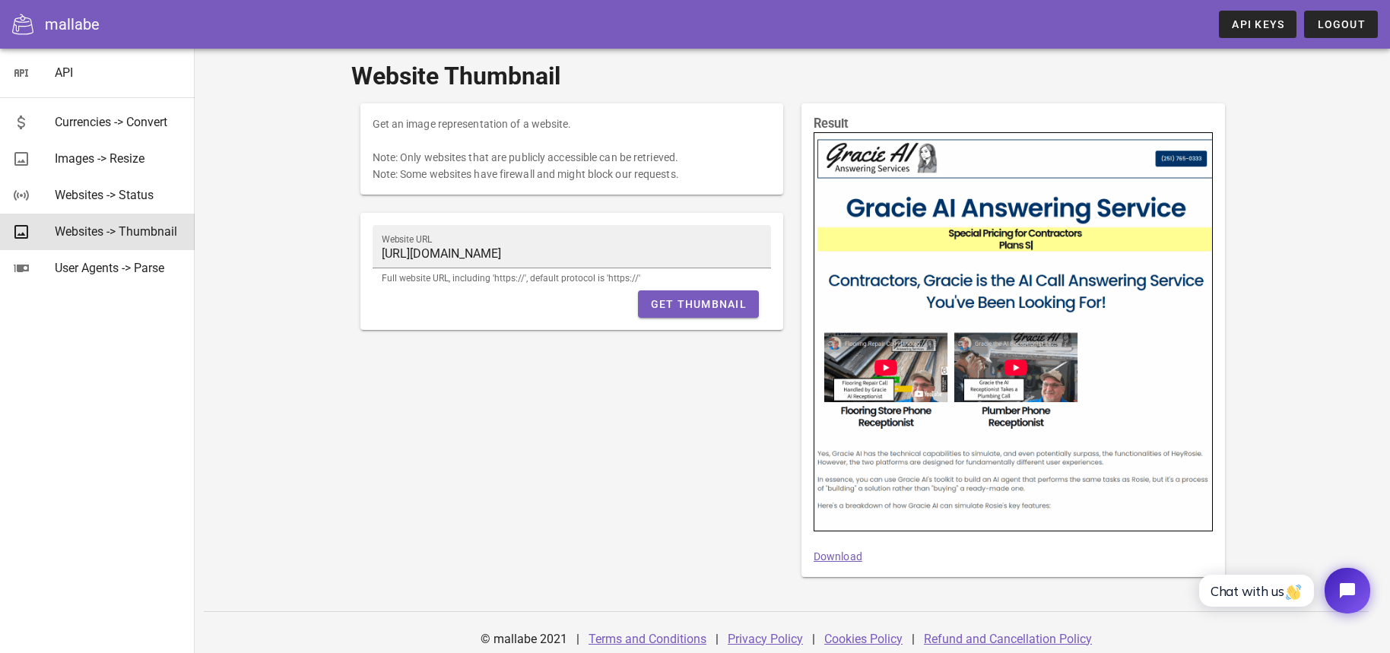
click at [845, 551] on link "Download" at bounding box center [838, 556] width 49 height 12
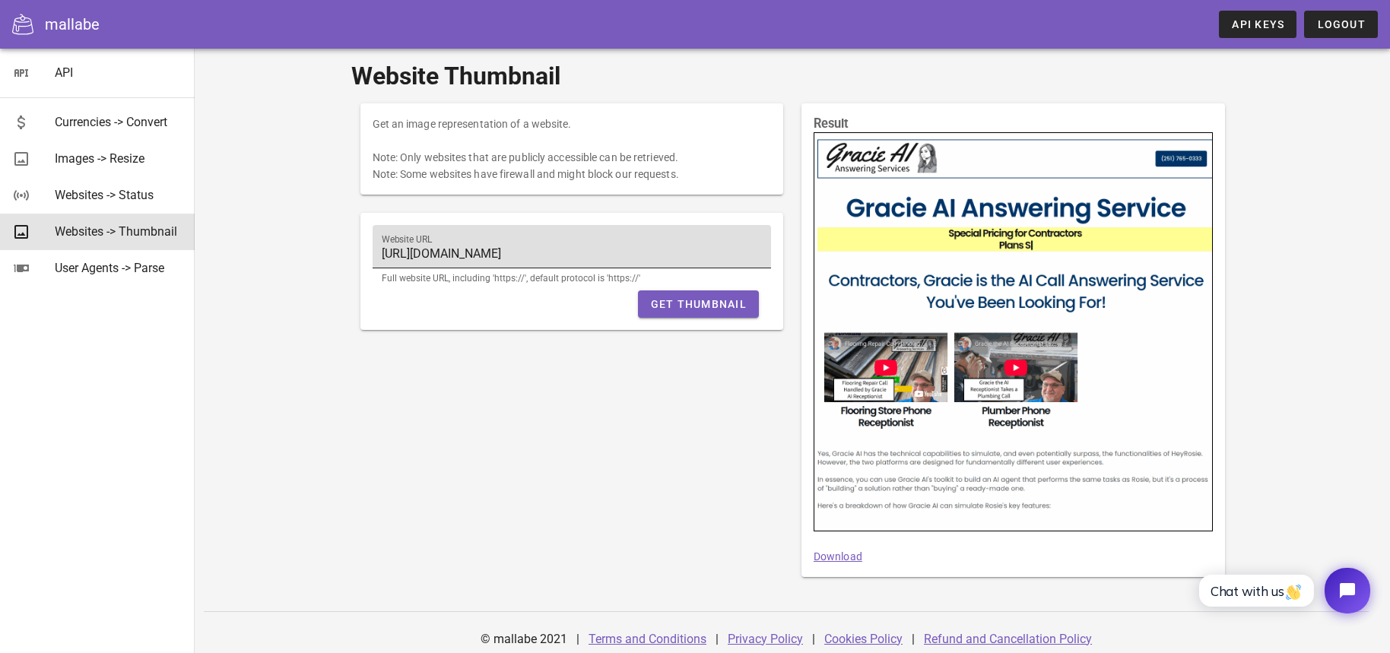
click at [491, 253] on input "[URL][DOMAIN_NAME]" at bounding box center [572, 254] width 381 height 24
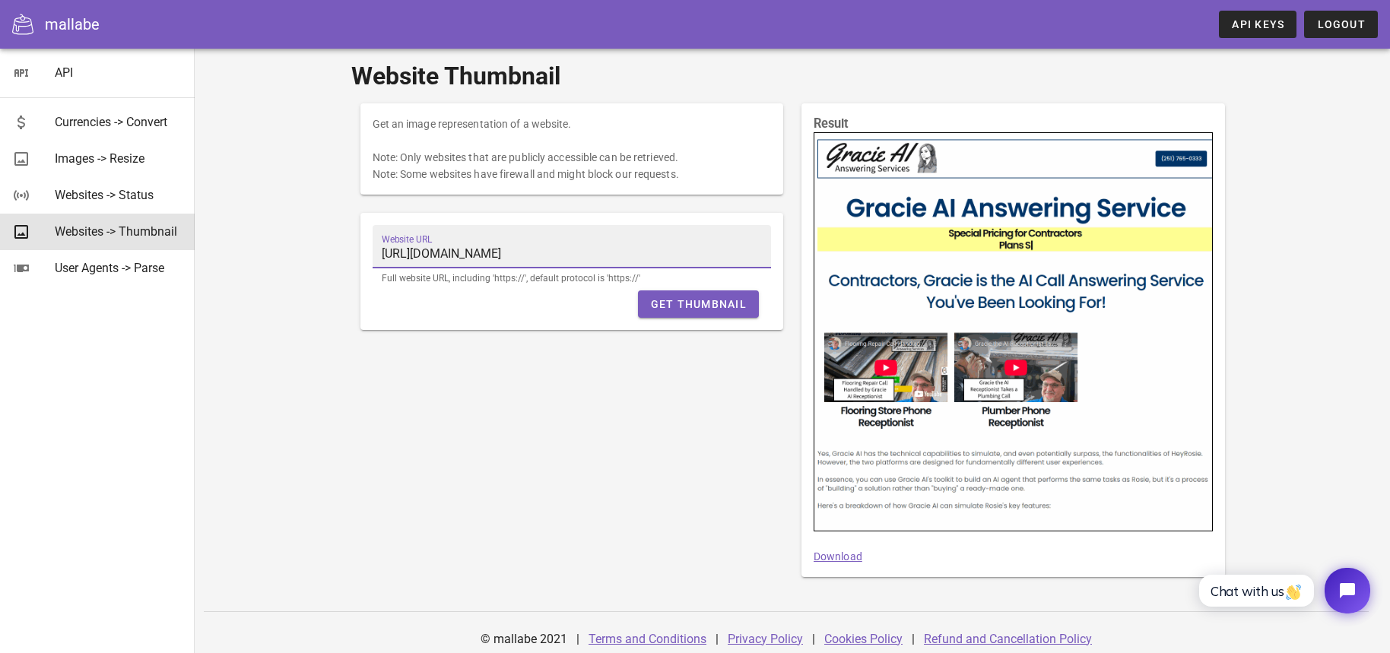
click at [491, 253] on input "[URL][DOMAIN_NAME]" at bounding box center [572, 254] width 381 height 24
paste input "[DOMAIN_NAME][PERSON_NAME]"
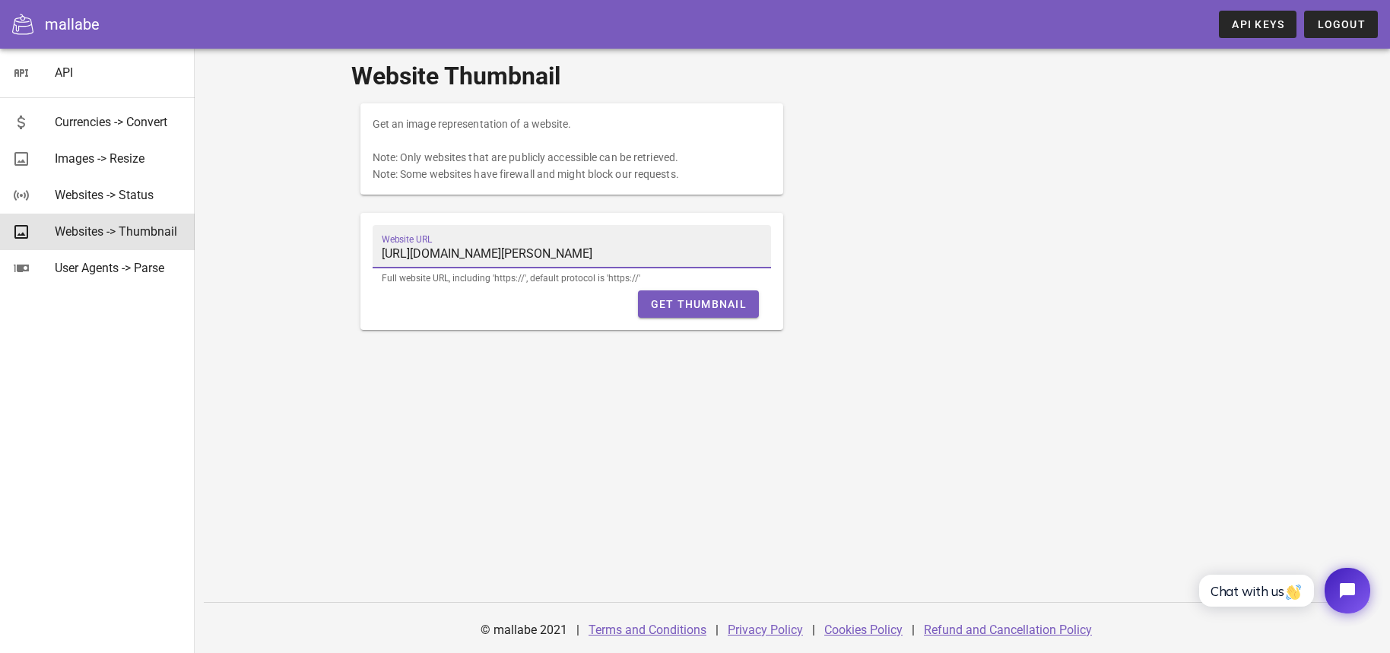
type input "[URL][DOMAIN_NAME][PERSON_NAME]"
click at [546, 318] on div "Website URL [URL][DOMAIN_NAME][PERSON_NAME] Full website URL, including 'https:…" at bounding box center [571, 271] width 423 height 117
click at [687, 303] on span "Get Thumbnail" at bounding box center [698, 304] width 97 height 12
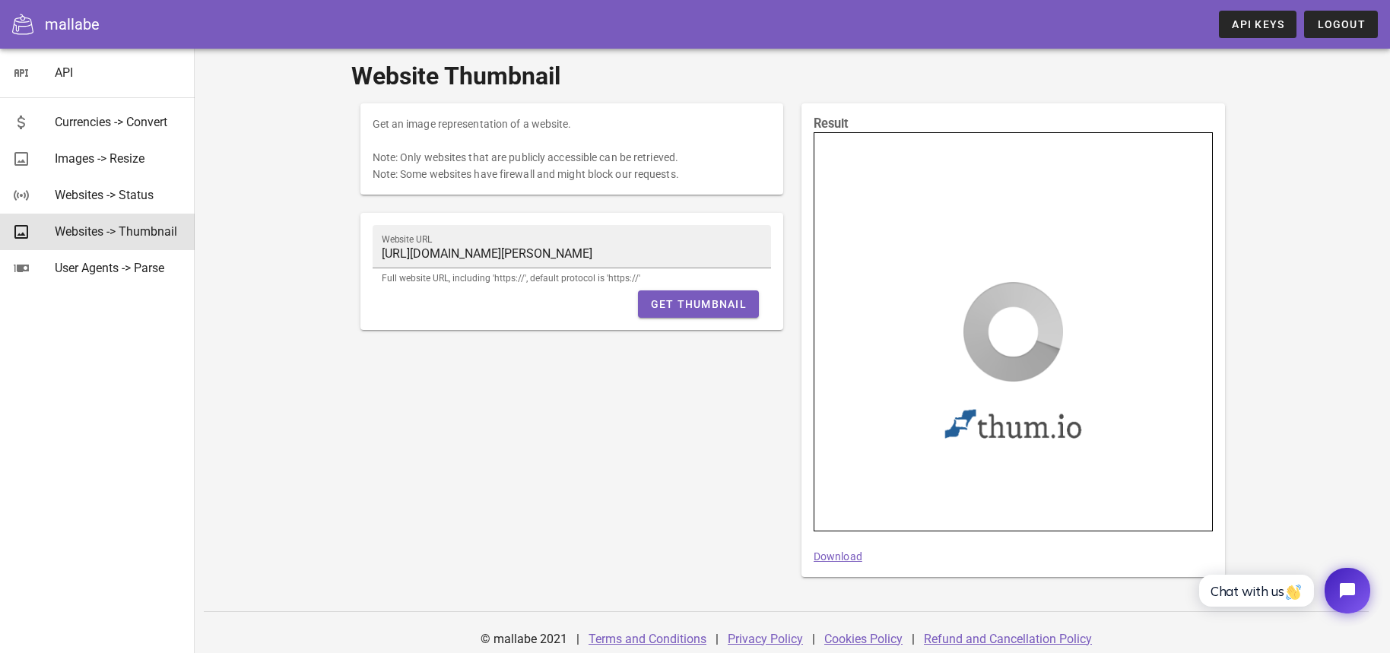
scroll to position [7, 0]
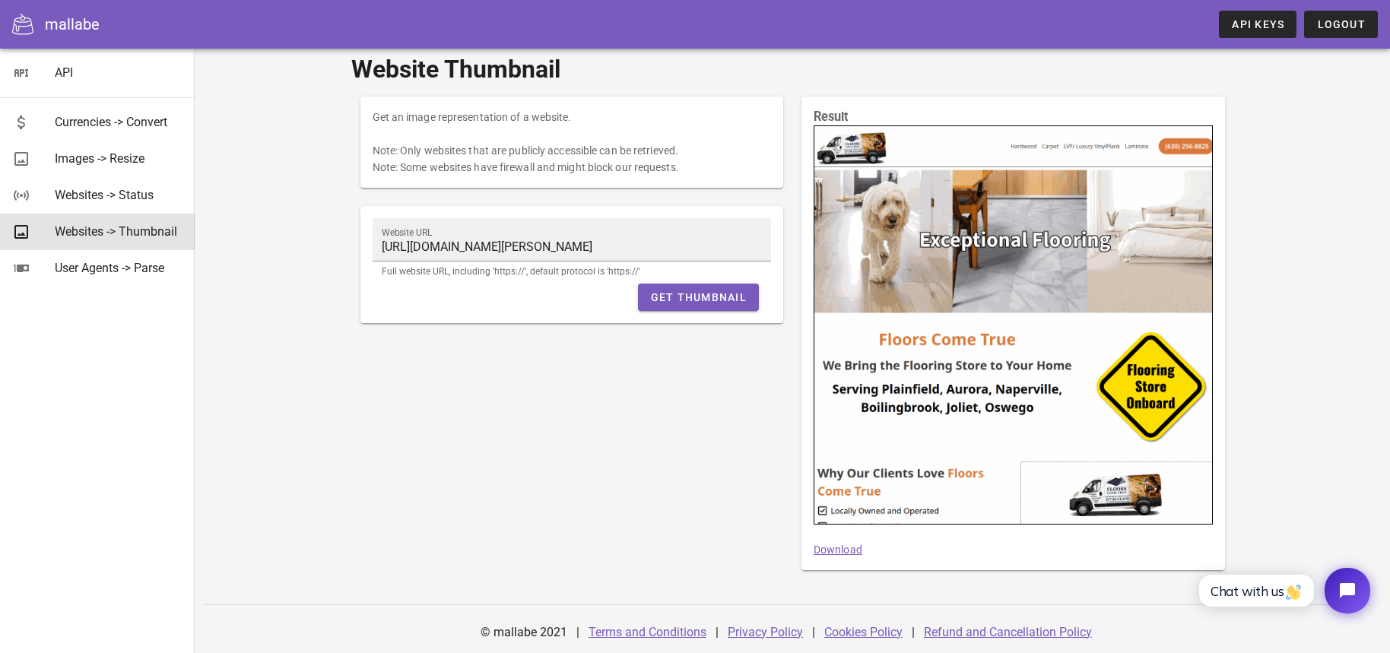
click at [852, 547] on link "Download" at bounding box center [838, 550] width 49 height 12
click at [103, 163] on div "Images -> Resize" at bounding box center [119, 158] width 128 height 14
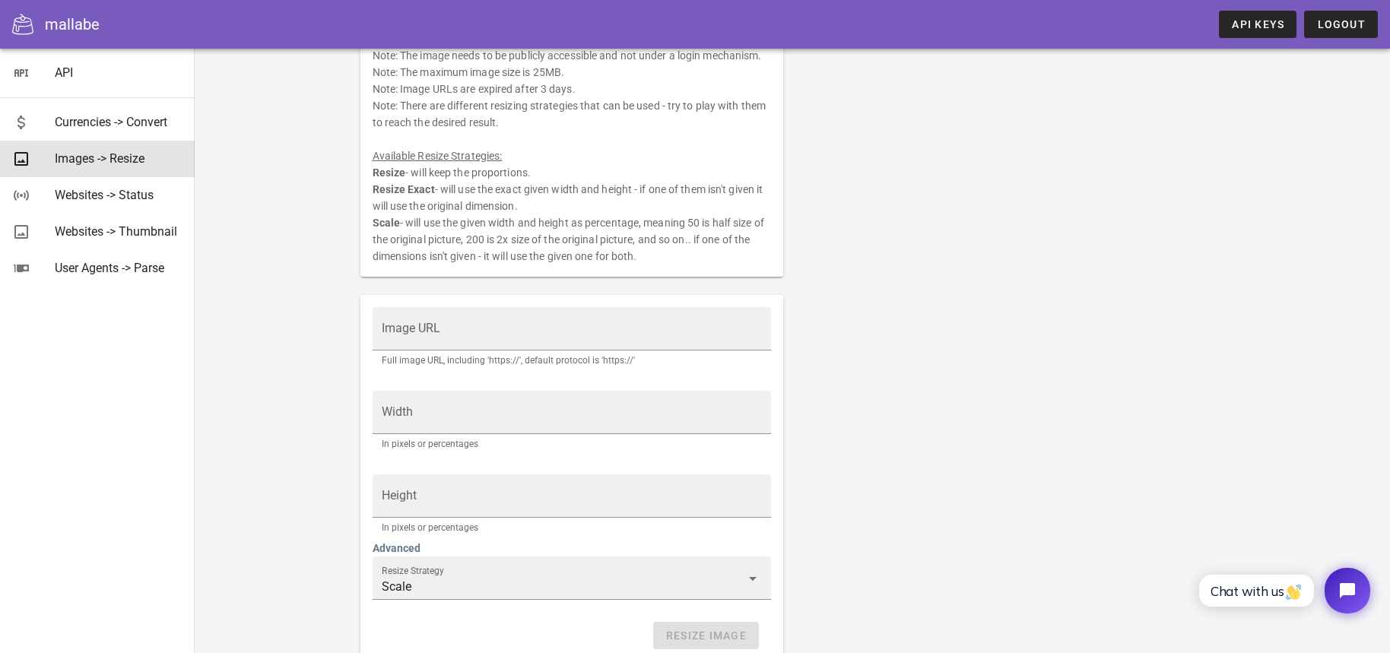
scroll to position [112, 0]
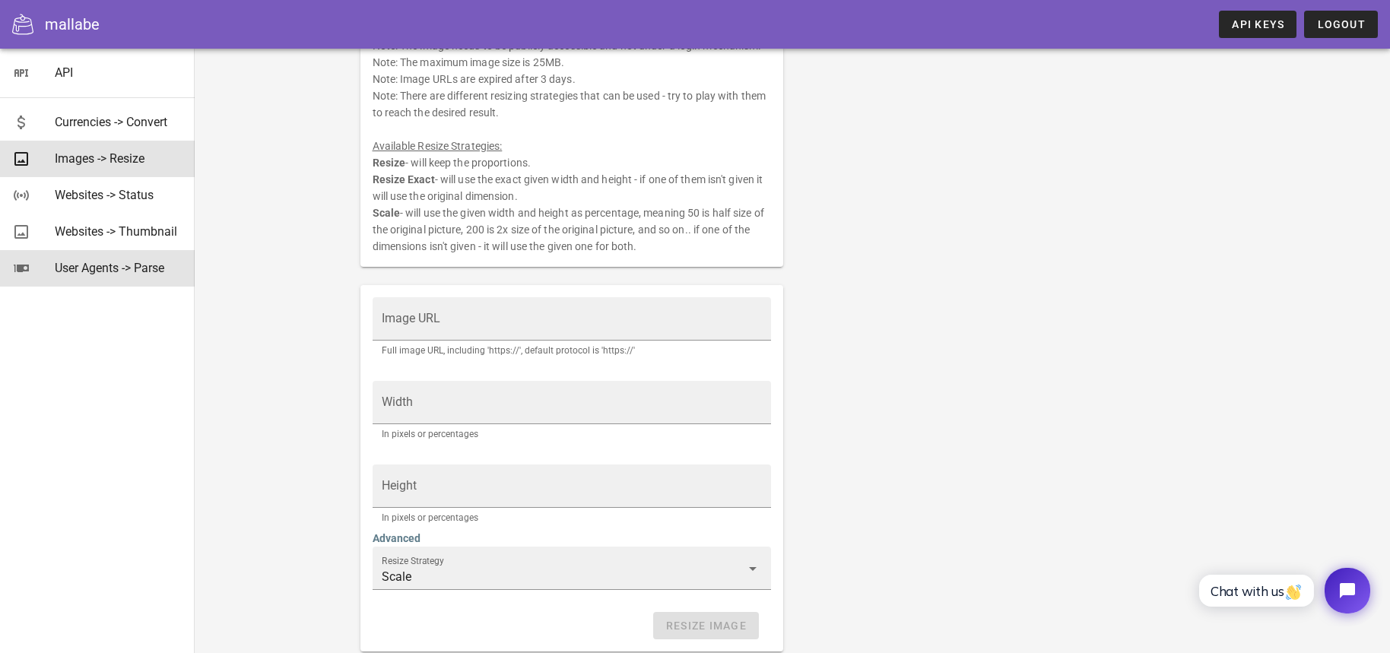
click at [119, 268] on div "User Agents -> Parse" at bounding box center [119, 268] width 128 height 14
